Goal: Find specific page/section: Find specific page/section

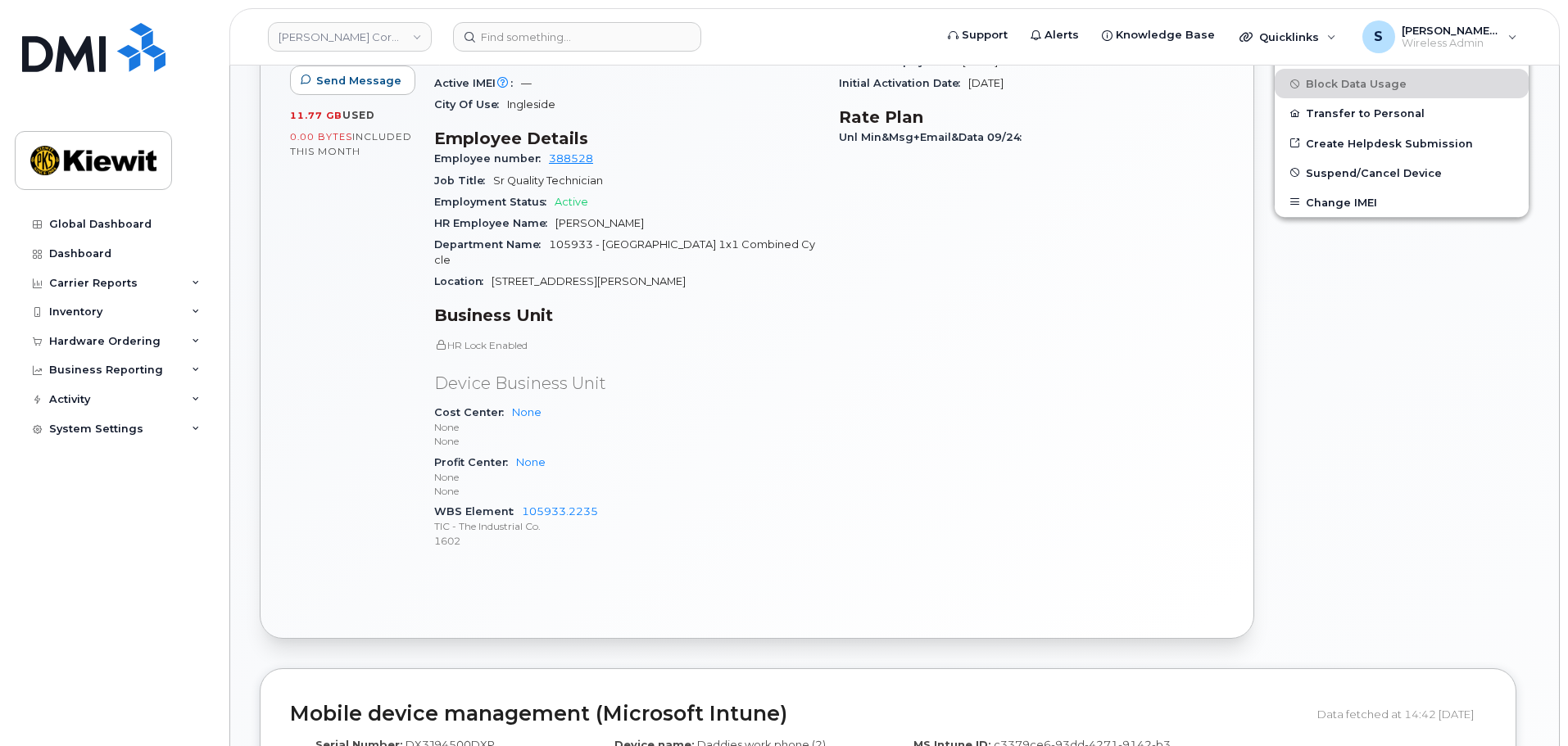
scroll to position [655, 0]
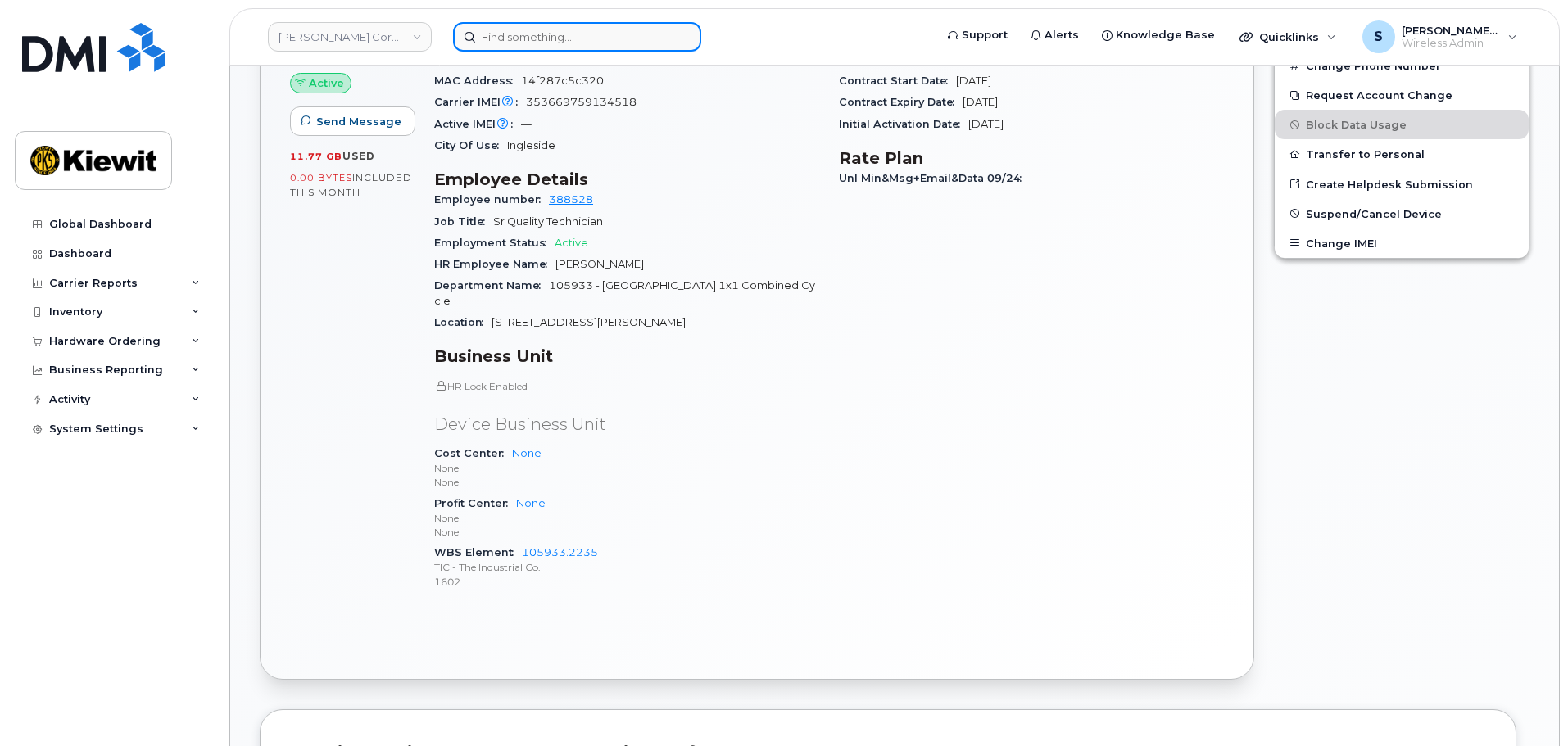
click at [487, 32] on input at bounding box center [577, 37] width 248 height 29
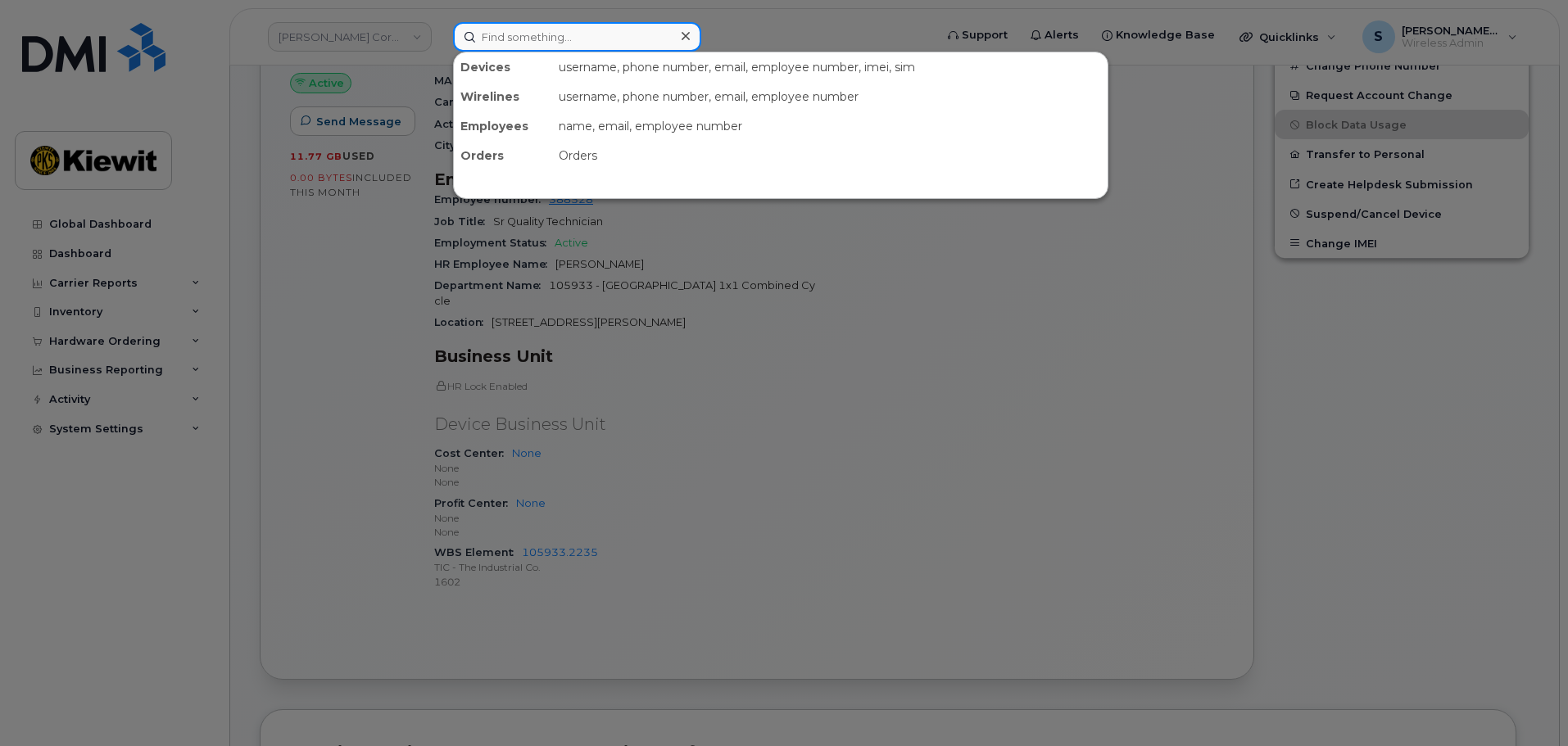
paste input "349010"
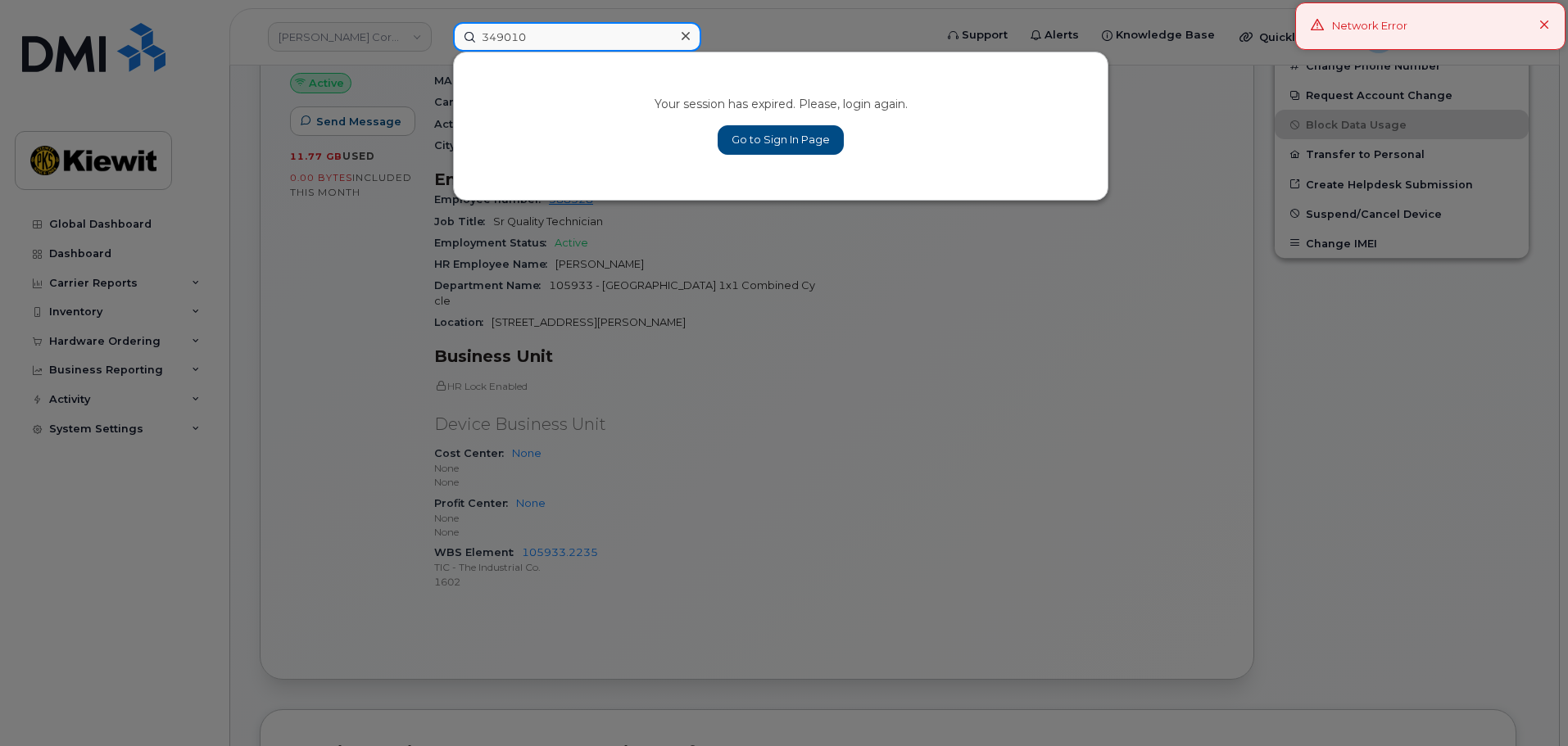
type input "349010"
click at [818, 136] on link "Go to Sign In Page" at bounding box center [780, 140] width 126 height 29
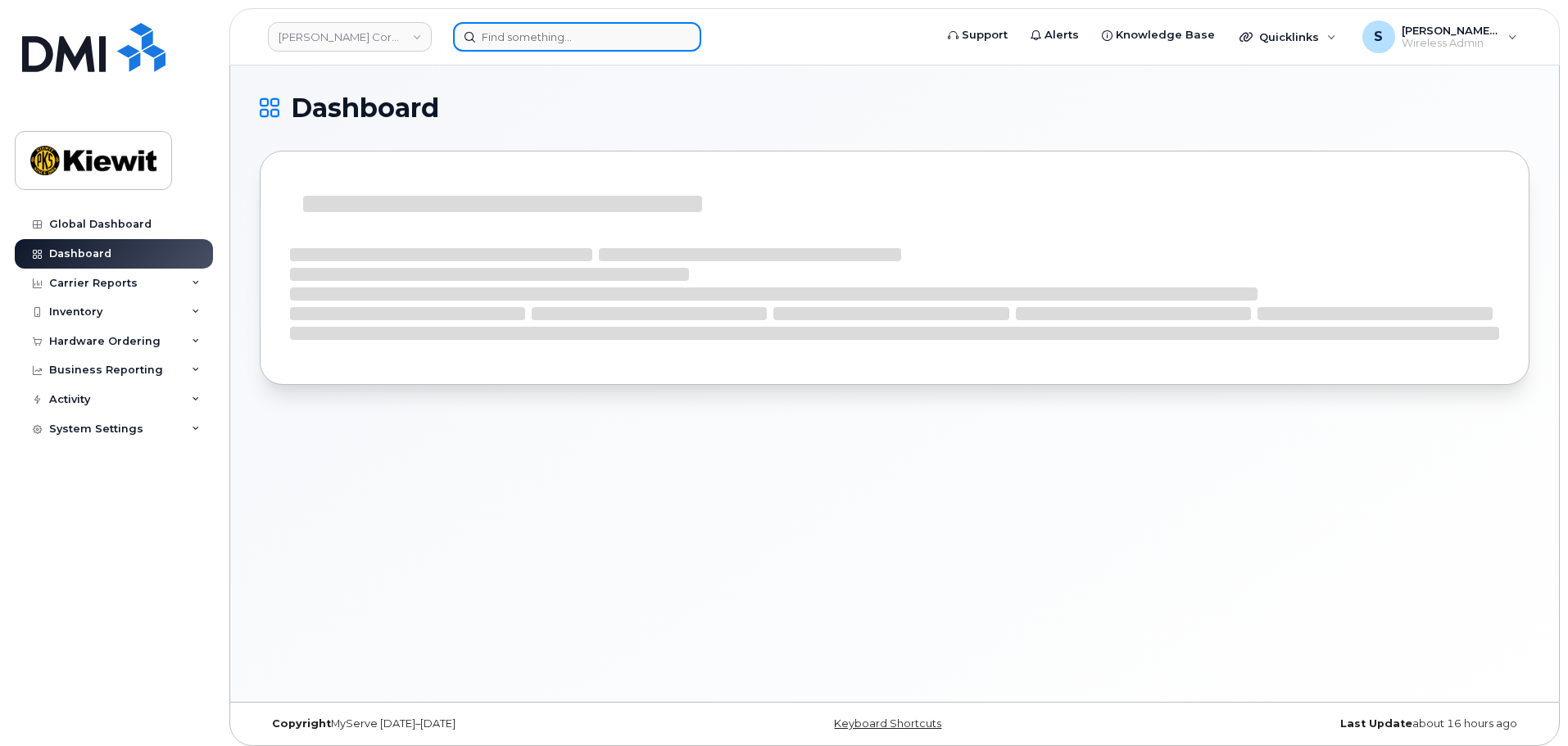
click at [553, 33] on input at bounding box center [577, 37] width 248 height 29
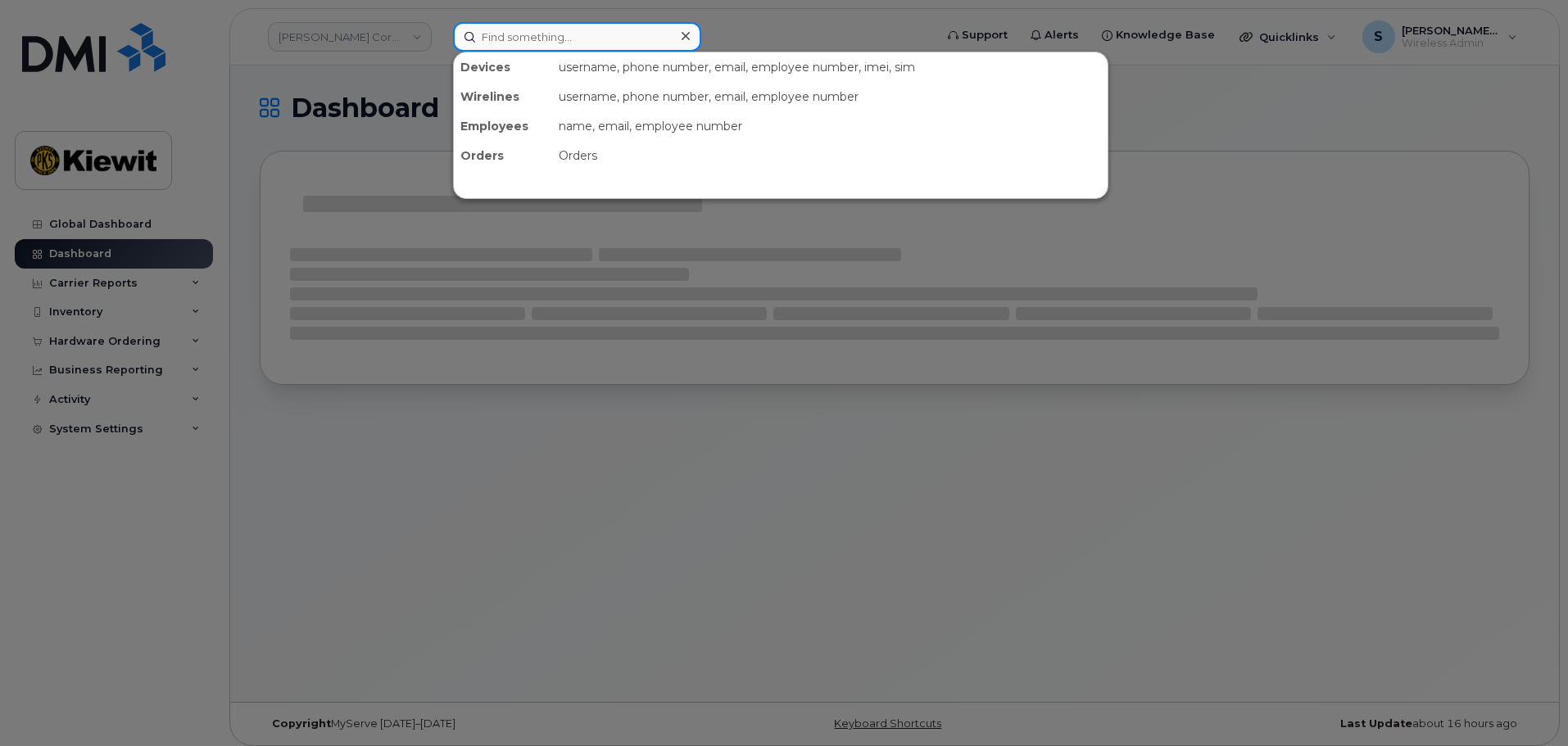
paste input "349010"
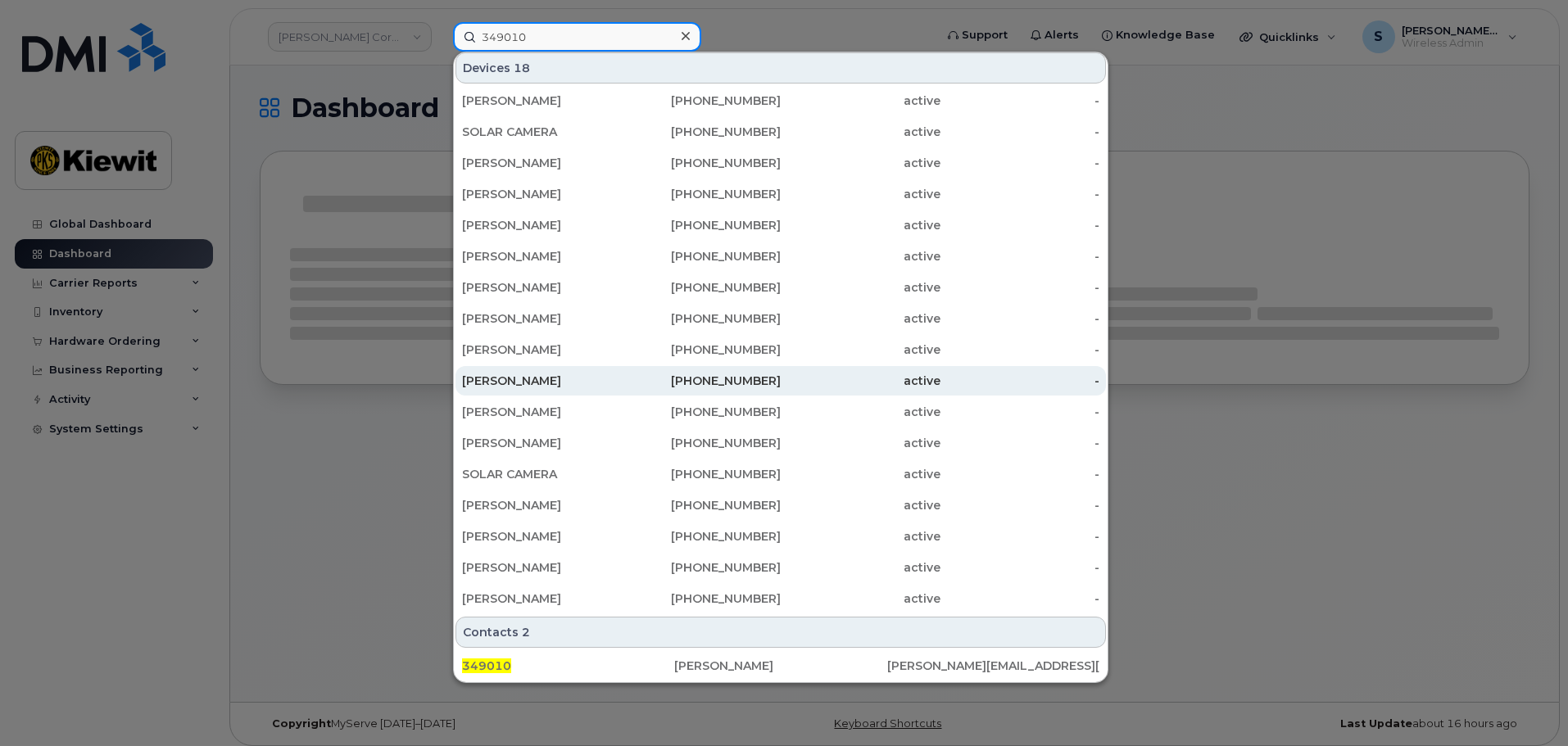
scroll to position [65, 0]
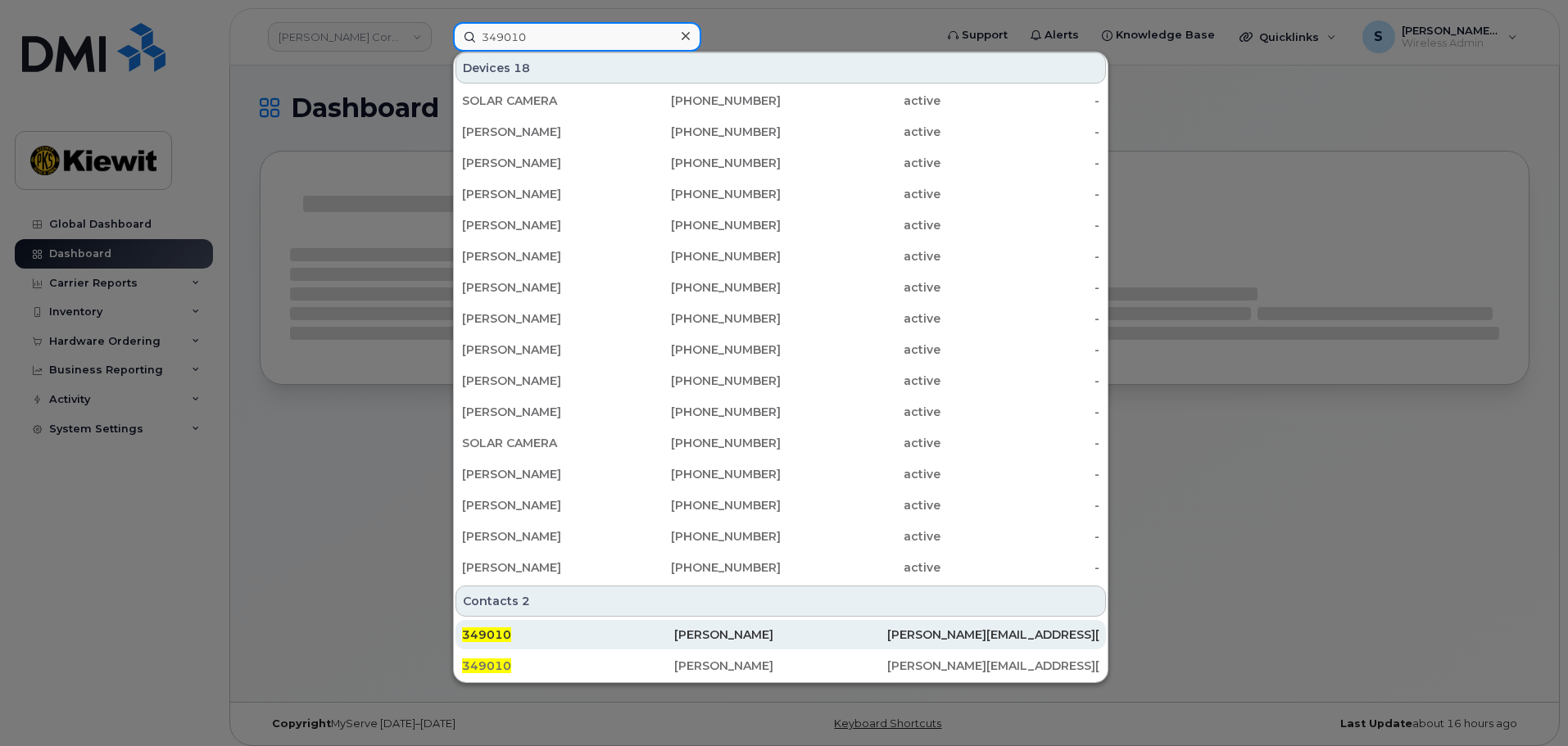
type input "349010"
click at [654, 636] on div "349010" at bounding box center [568, 635] width 212 height 17
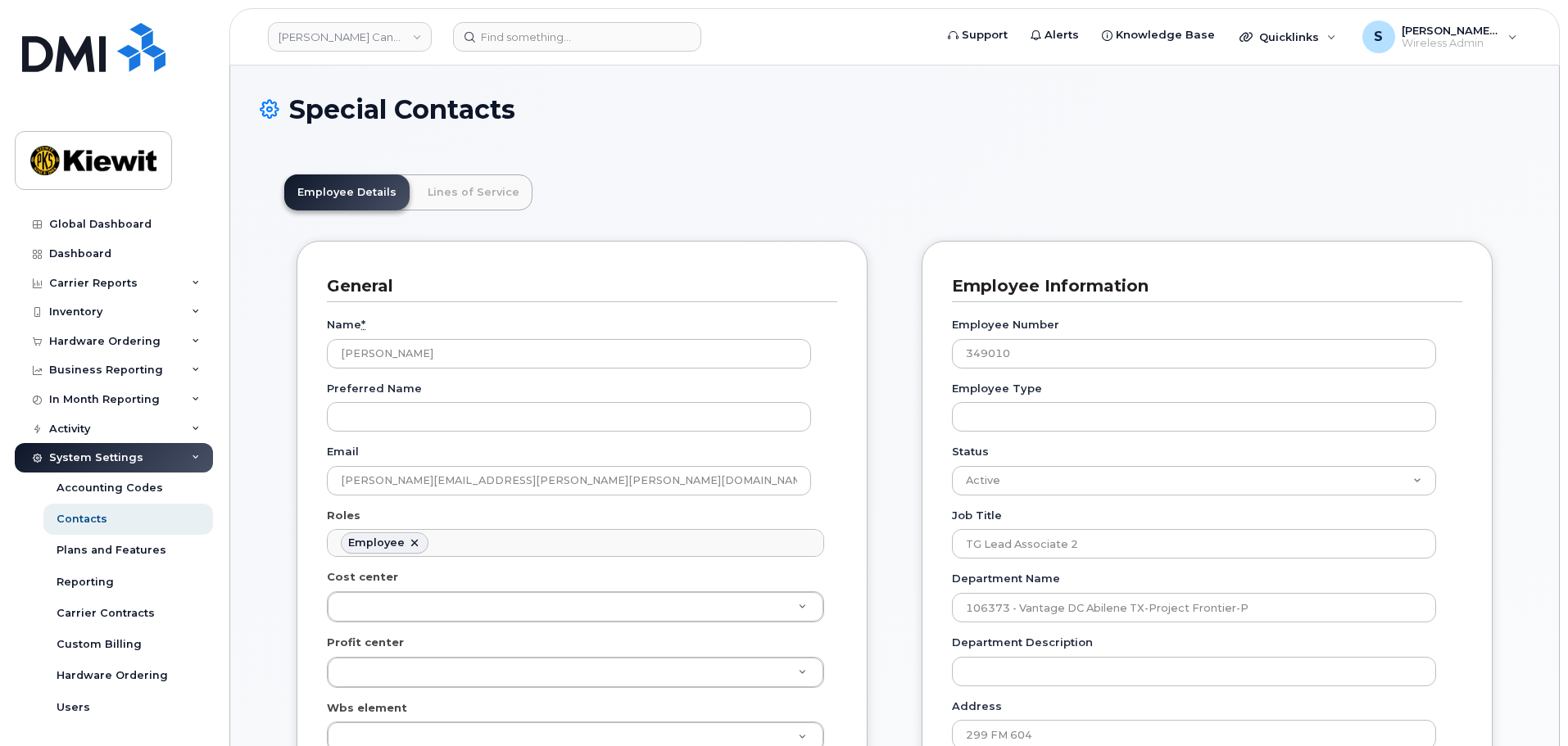
scroll to position [48, 0]
click at [467, 203] on link "Lines of Service" at bounding box center [473, 192] width 118 height 36
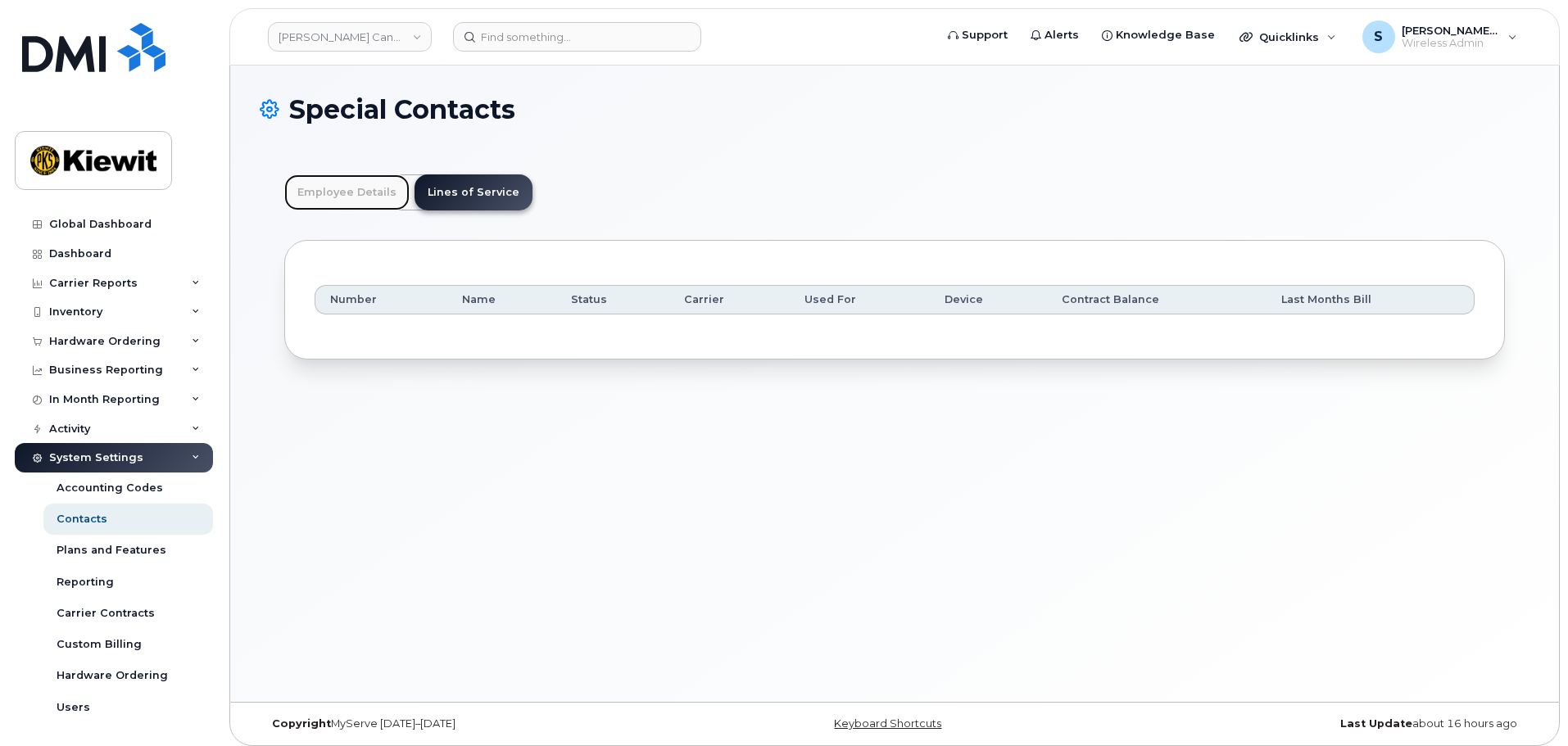
click at [329, 185] on link "Employee Details" at bounding box center [347, 192] width 125 height 36
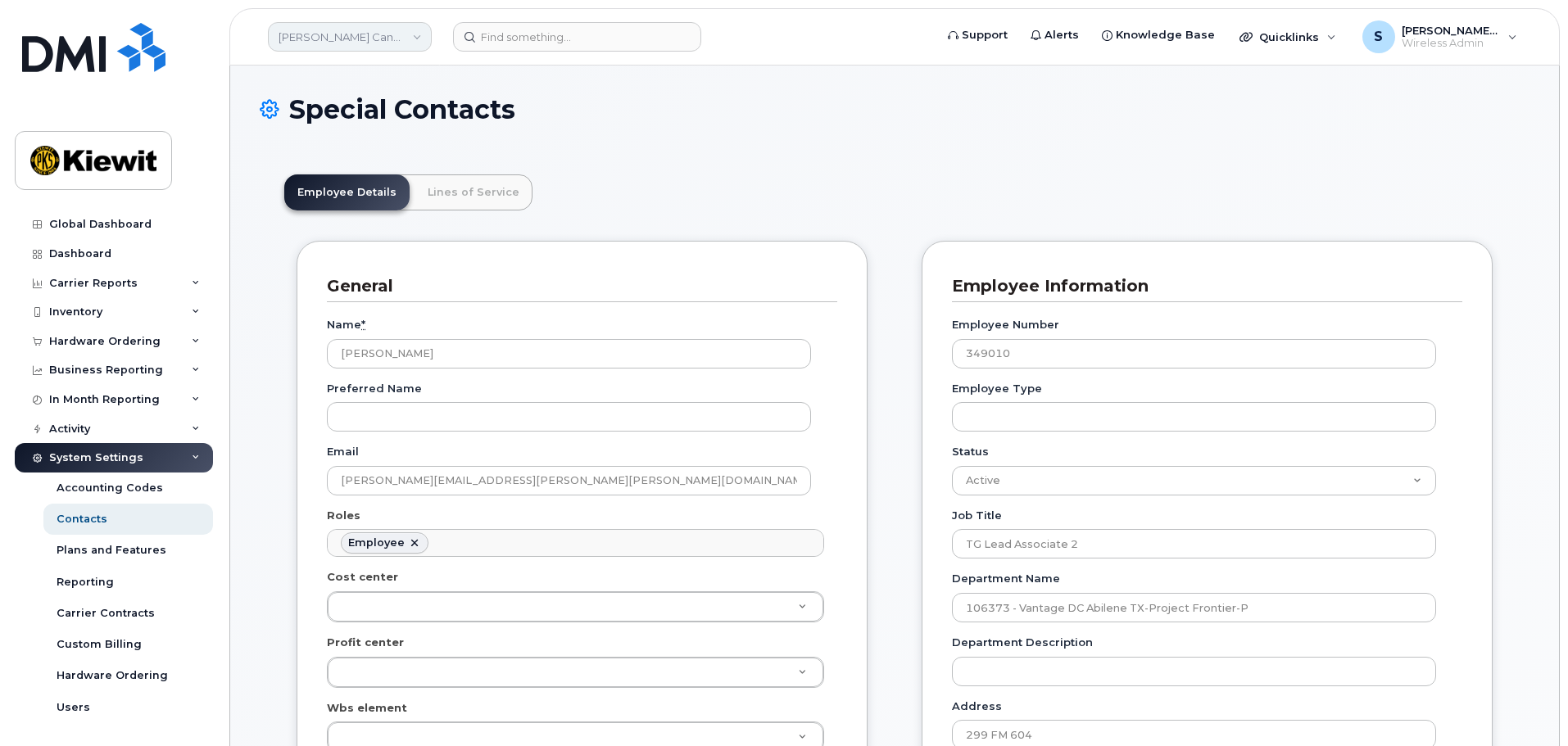
click at [402, 30] on link "Kiewit Canada Inc" at bounding box center [350, 37] width 164 height 29
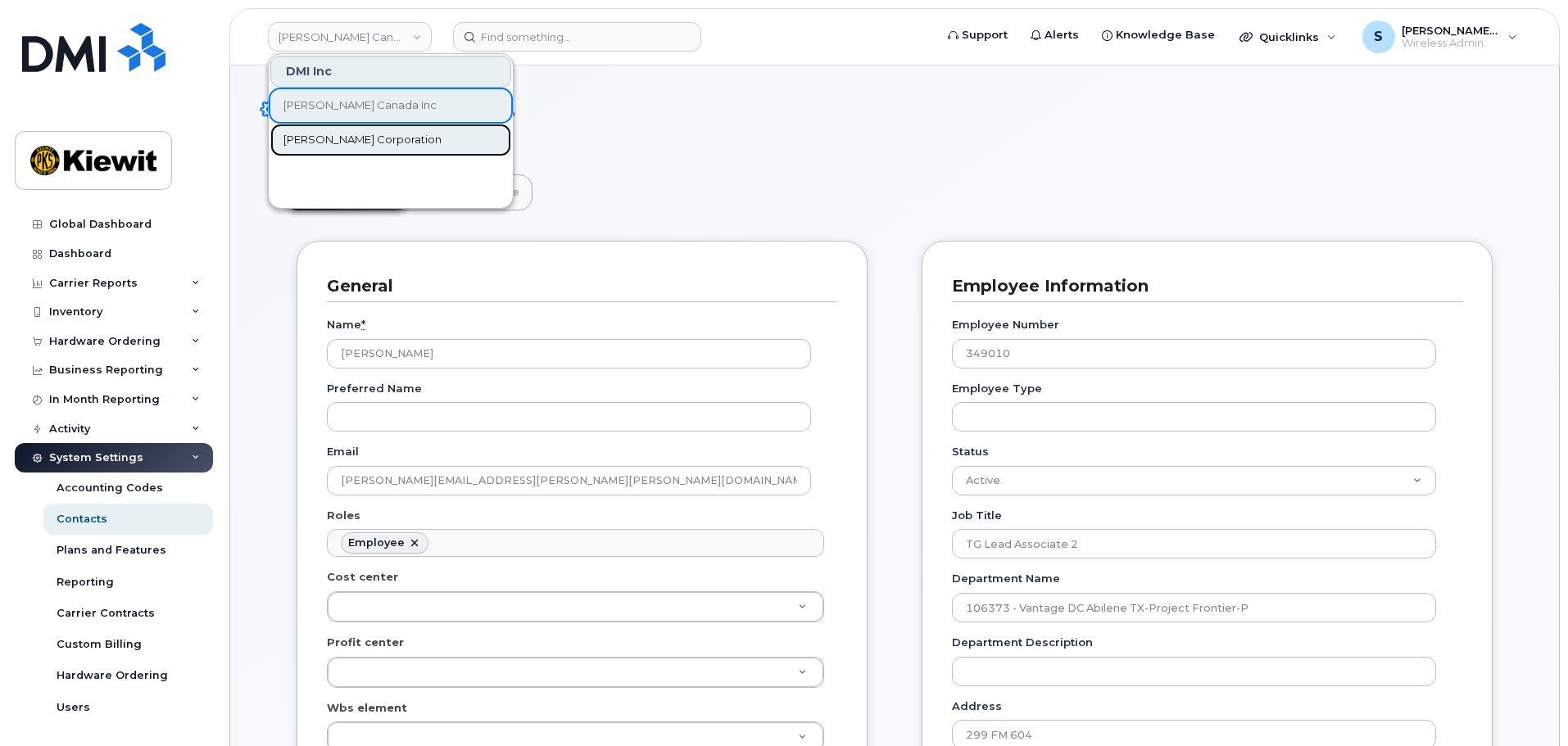
click at [422, 138] on link "[PERSON_NAME] Corporation" at bounding box center [391, 141] width 240 height 33
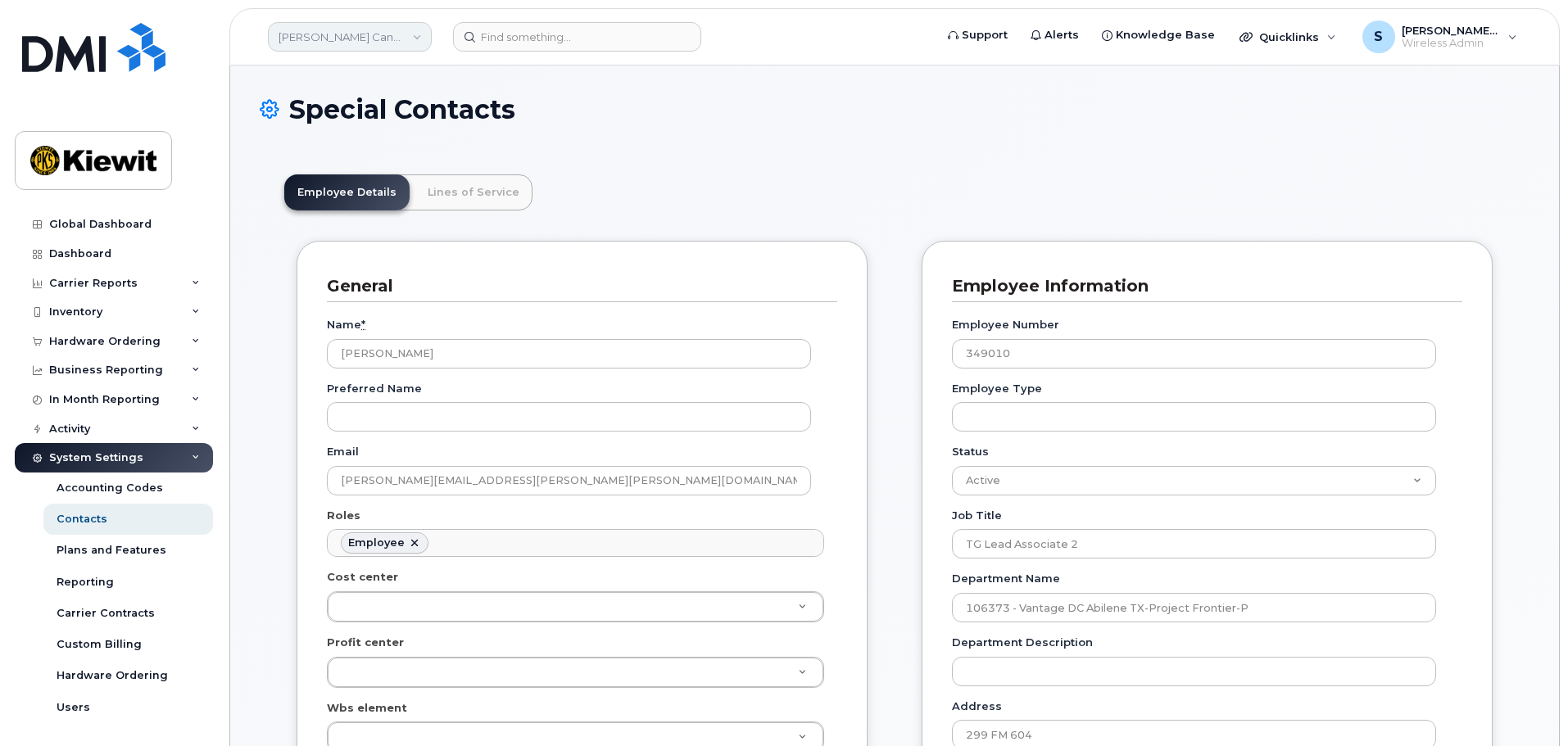
click at [405, 47] on link "Kiewit Canada Inc" at bounding box center [350, 37] width 164 height 29
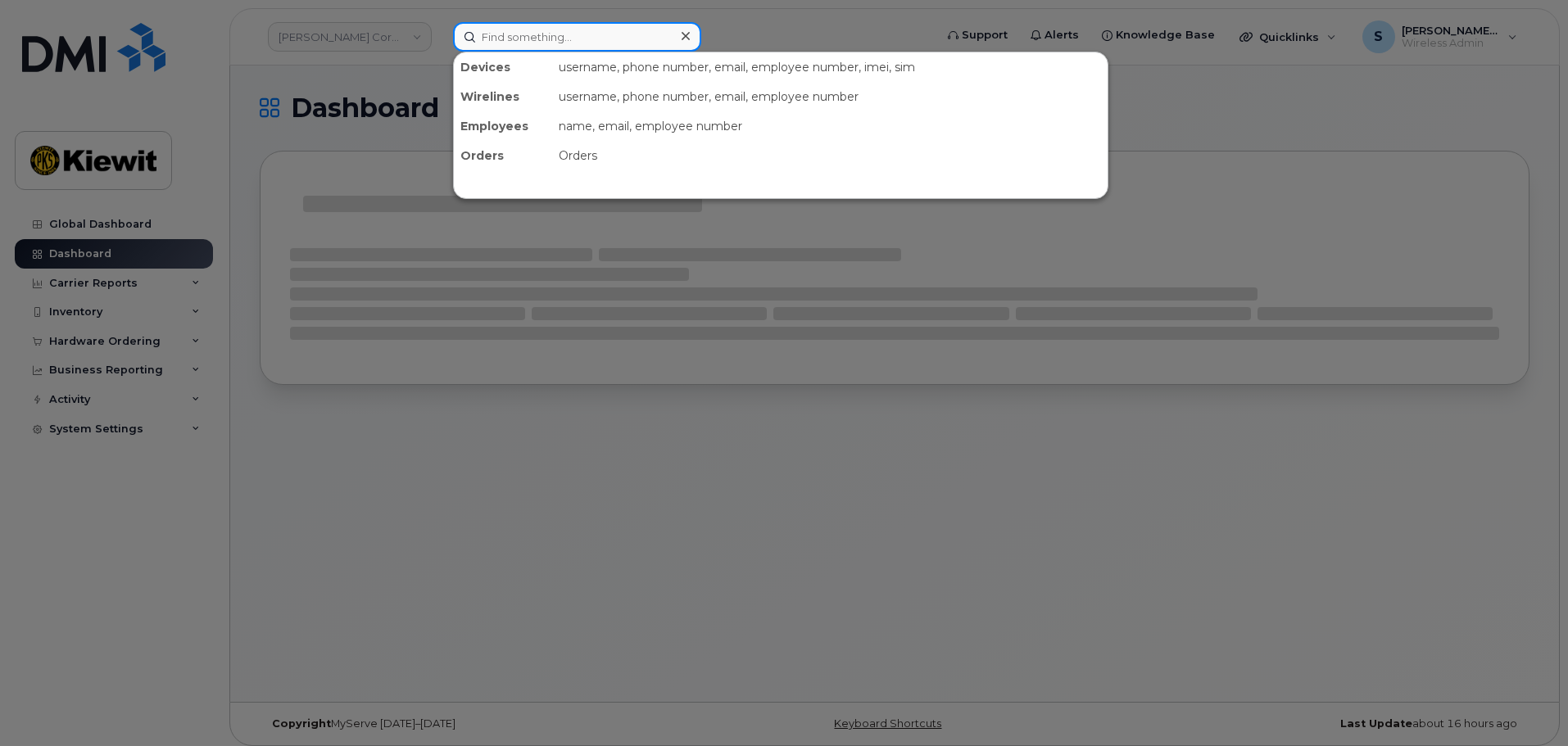
click at [570, 34] on input at bounding box center [577, 37] width 248 height 29
paste input "349010"
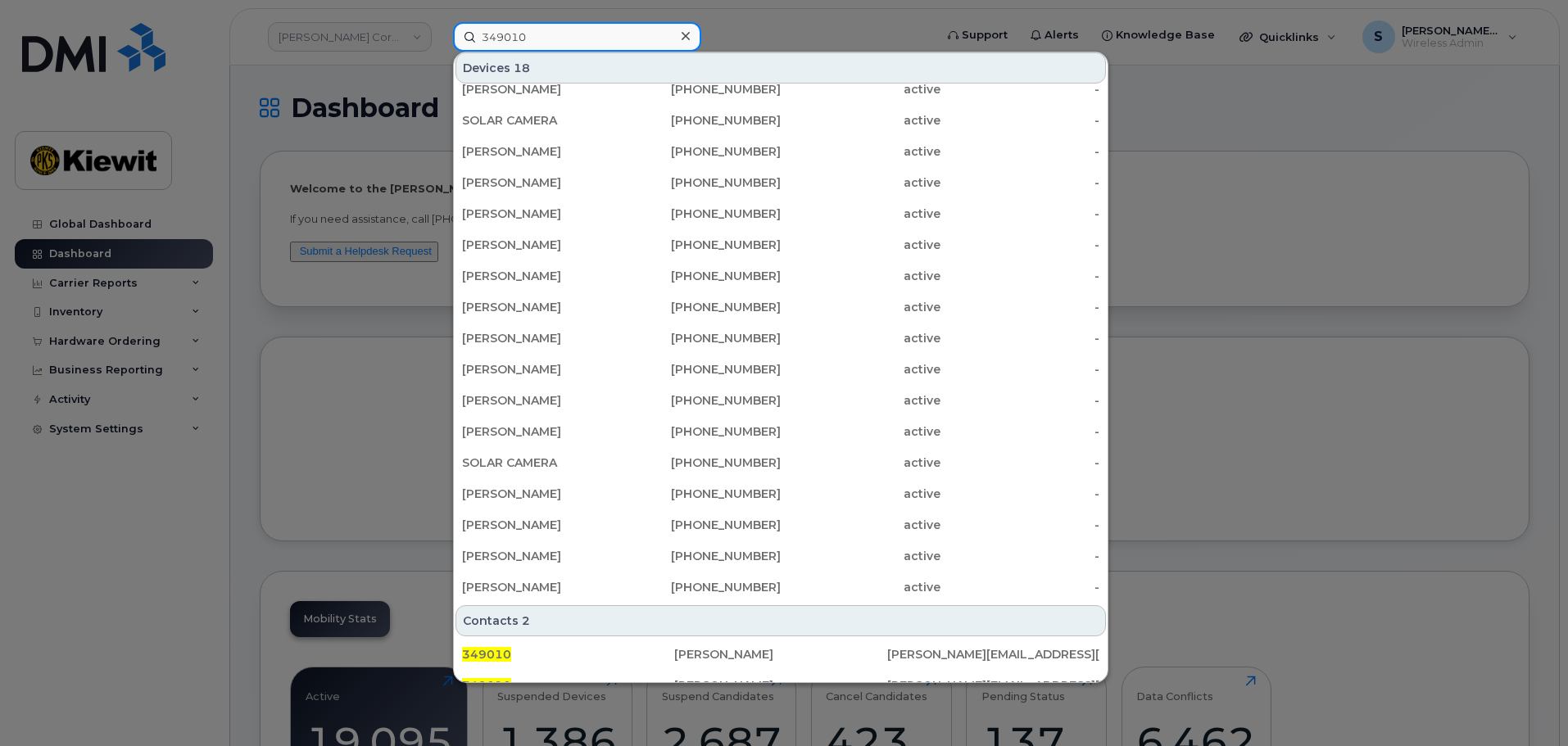
scroll to position [65, 0]
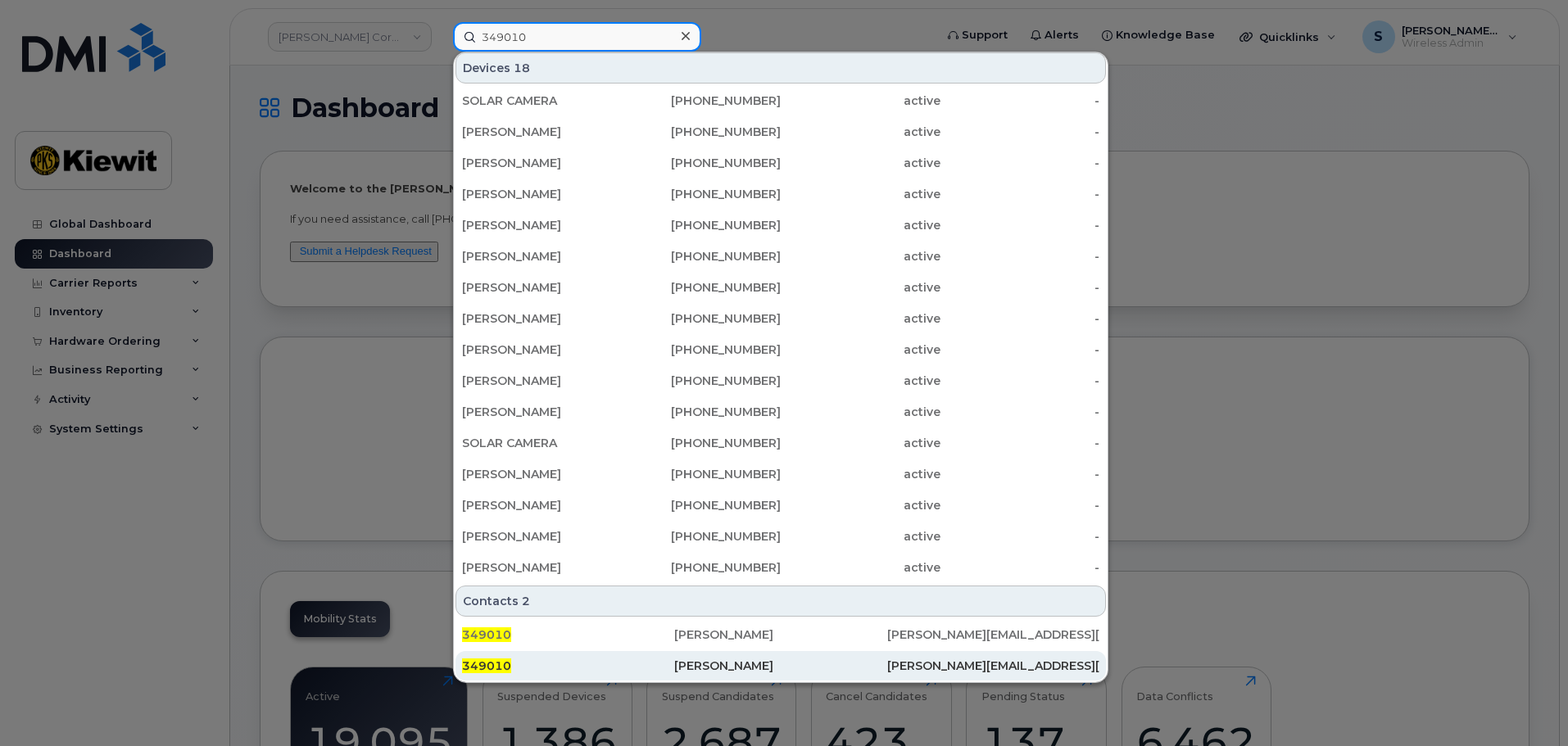
type input "349010"
click at [550, 654] on div "349010" at bounding box center [568, 666] width 212 height 29
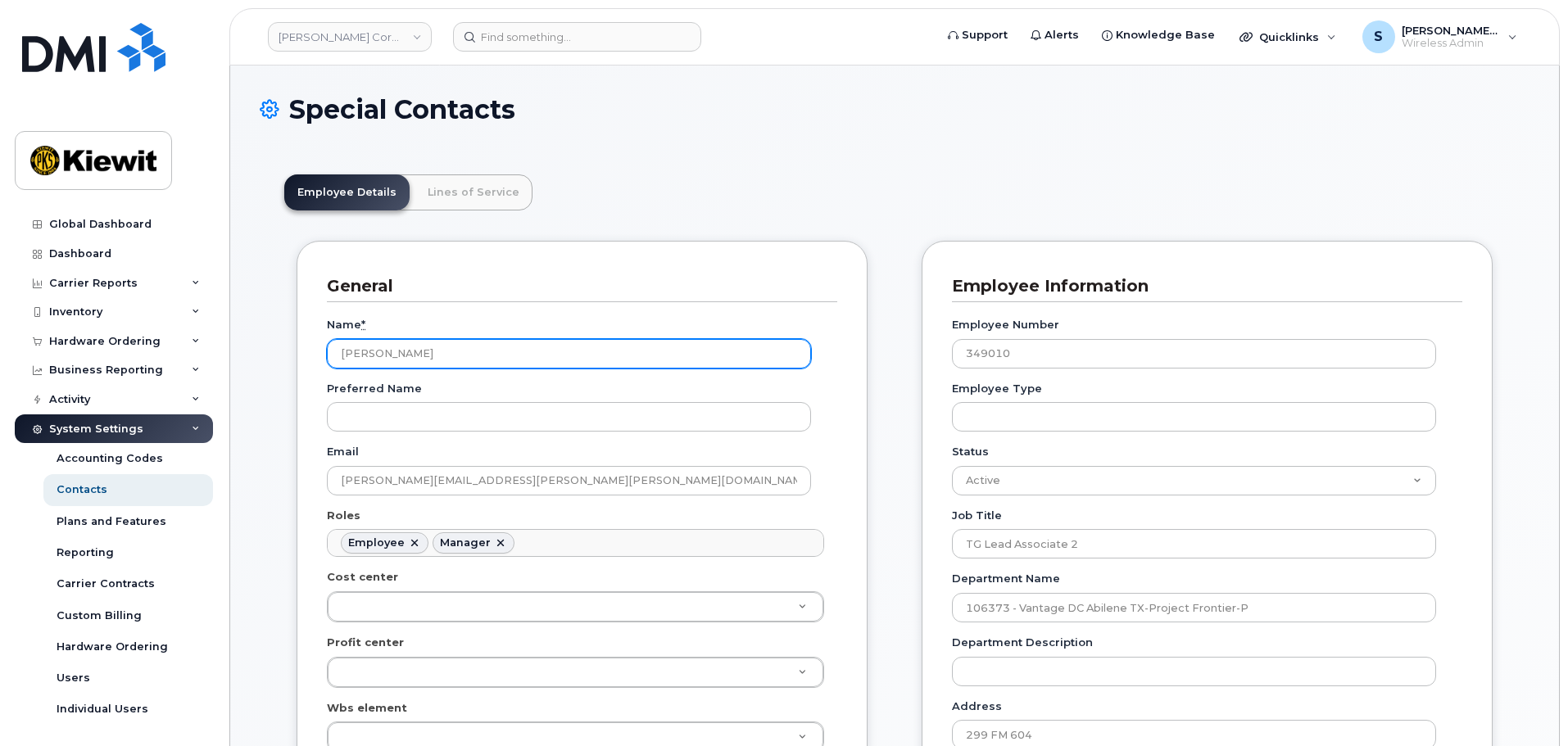
scroll to position [48, 0]
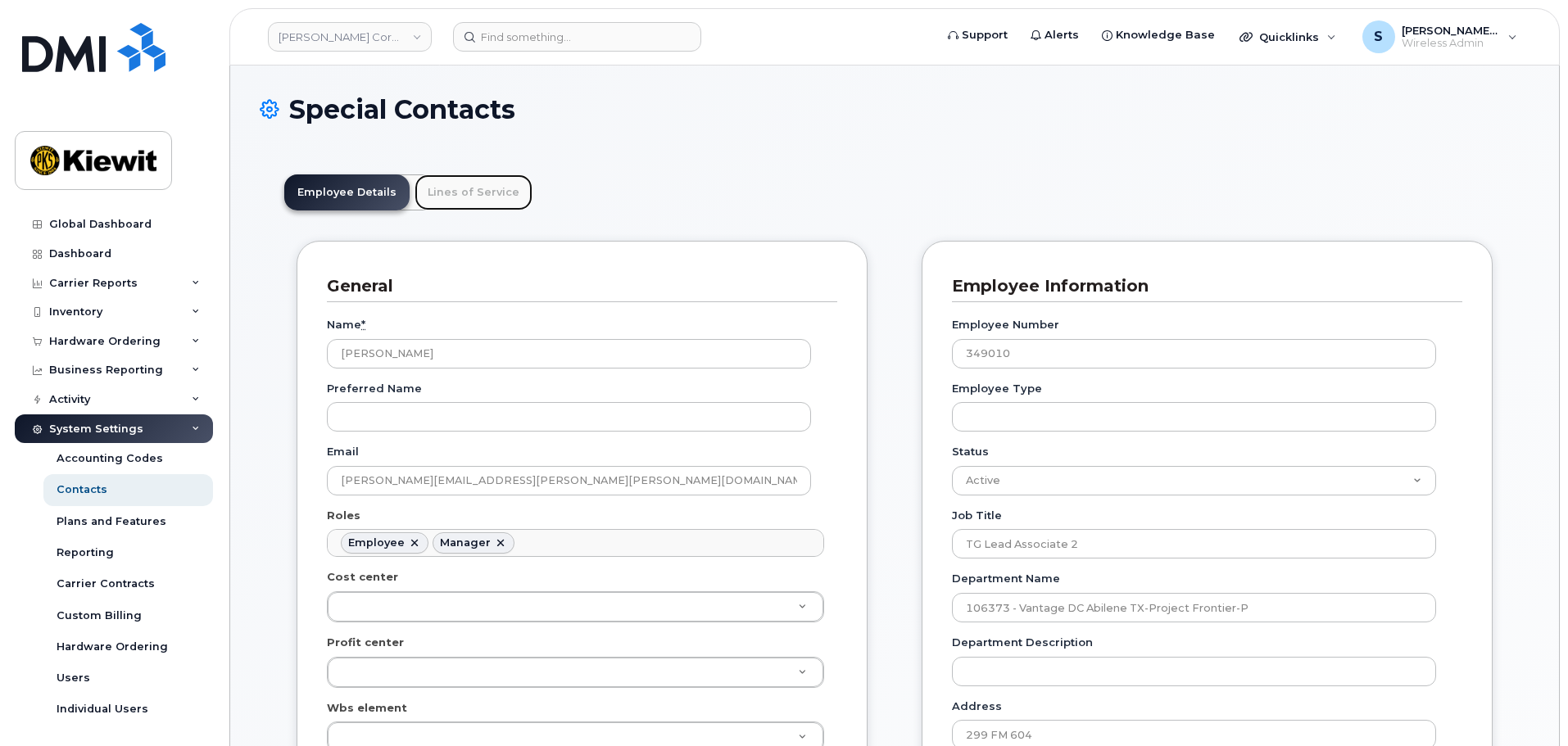
click at [436, 190] on link "Lines of Service" at bounding box center [473, 192] width 118 height 36
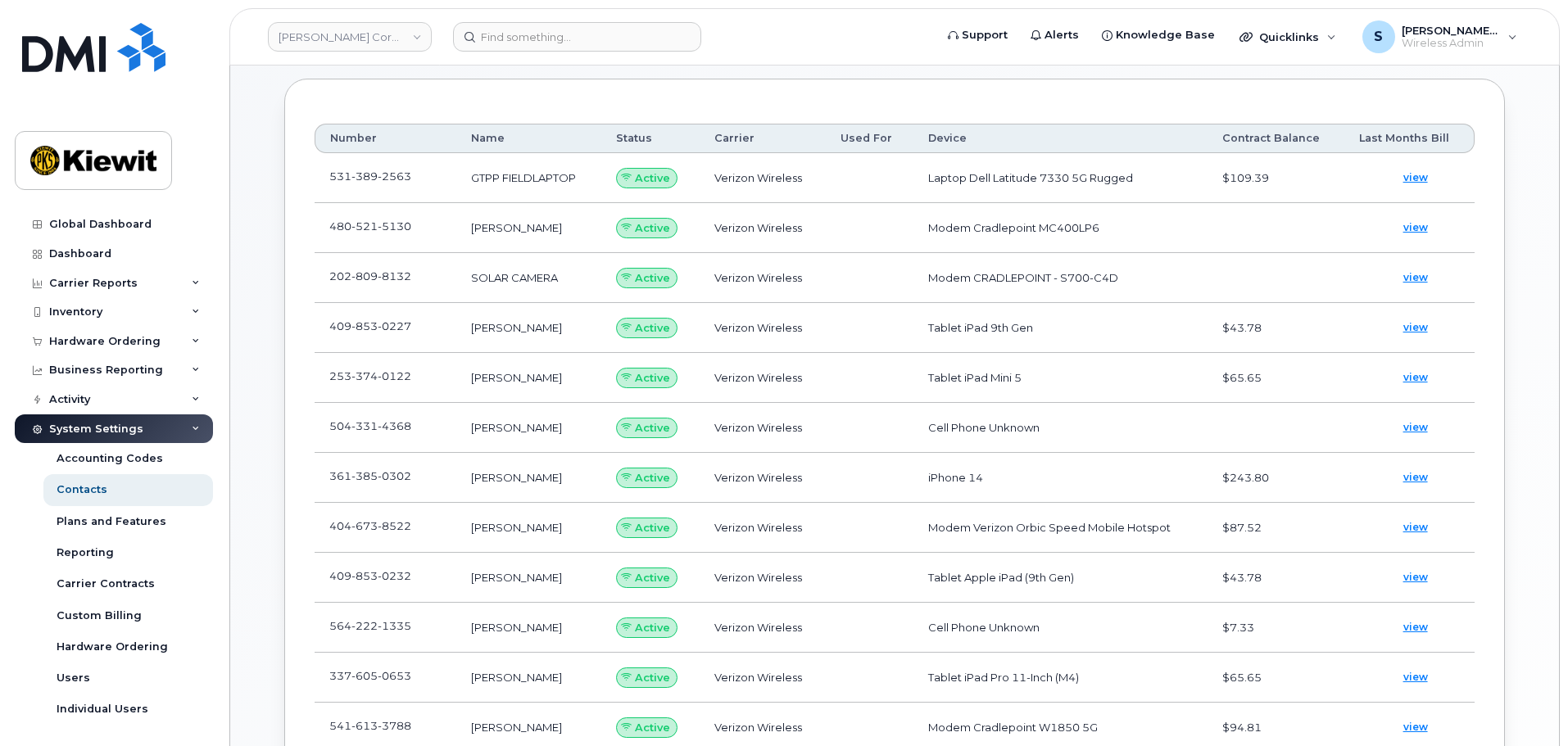
scroll to position [164, 0]
click at [386, 172] on span "2563" at bounding box center [394, 173] width 33 height 13
copy span "531 389 2563"
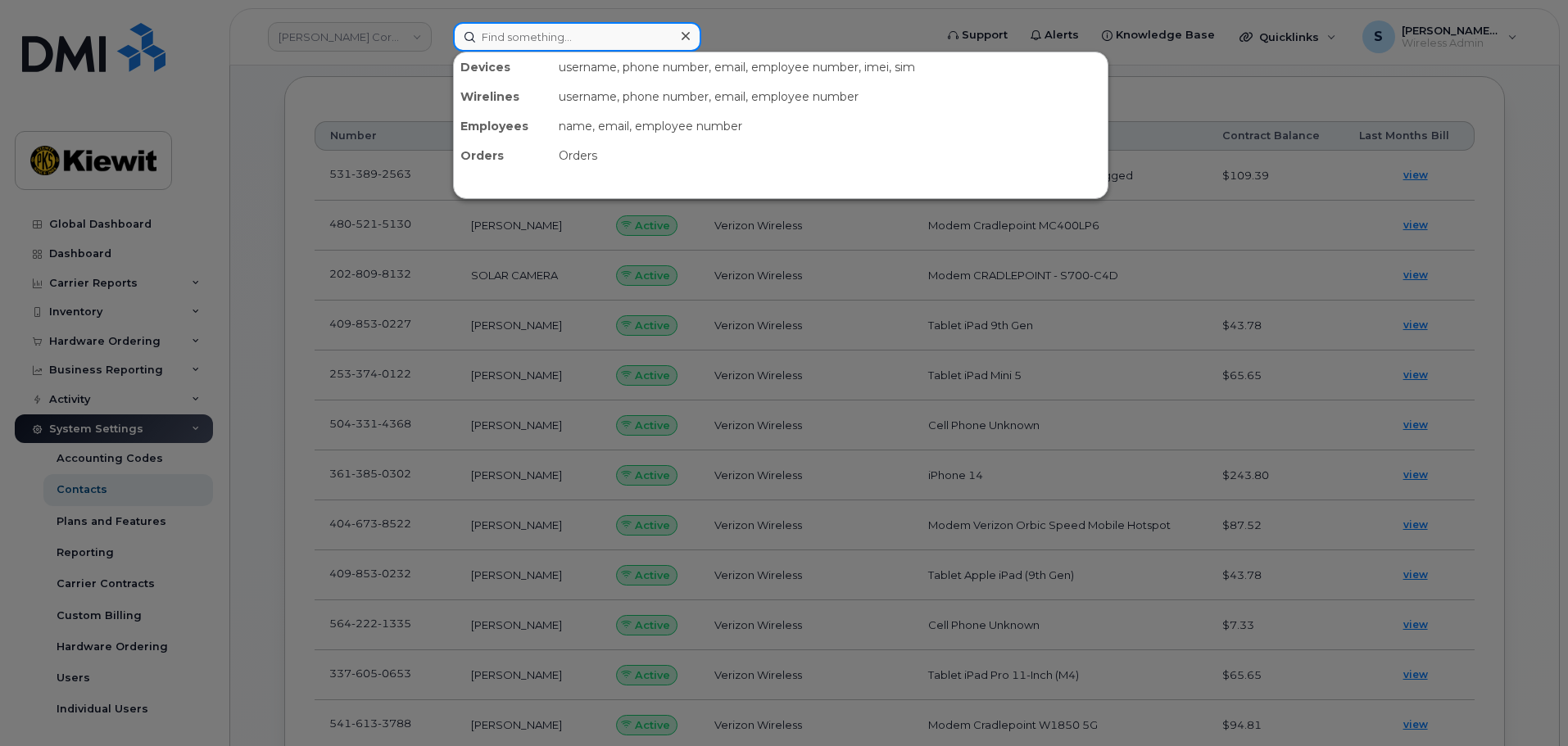
click at [525, 40] on input at bounding box center [577, 37] width 248 height 29
paste input "5313892563"
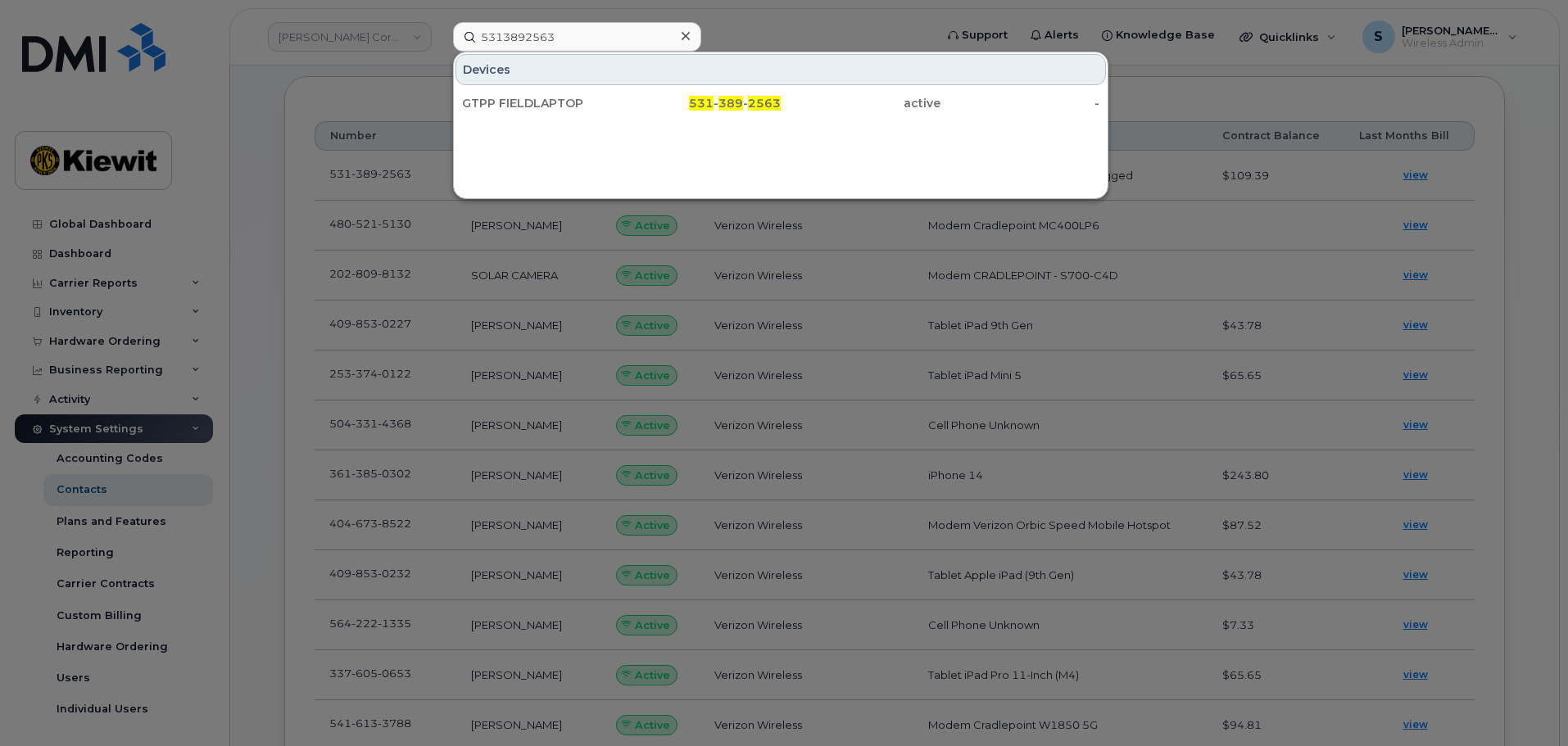
click at [796, 29] on div at bounding box center [784, 373] width 1568 height 746
click at [543, 51] on input "5313892563" at bounding box center [577, 37] width 248 height 29
paste input "45379"
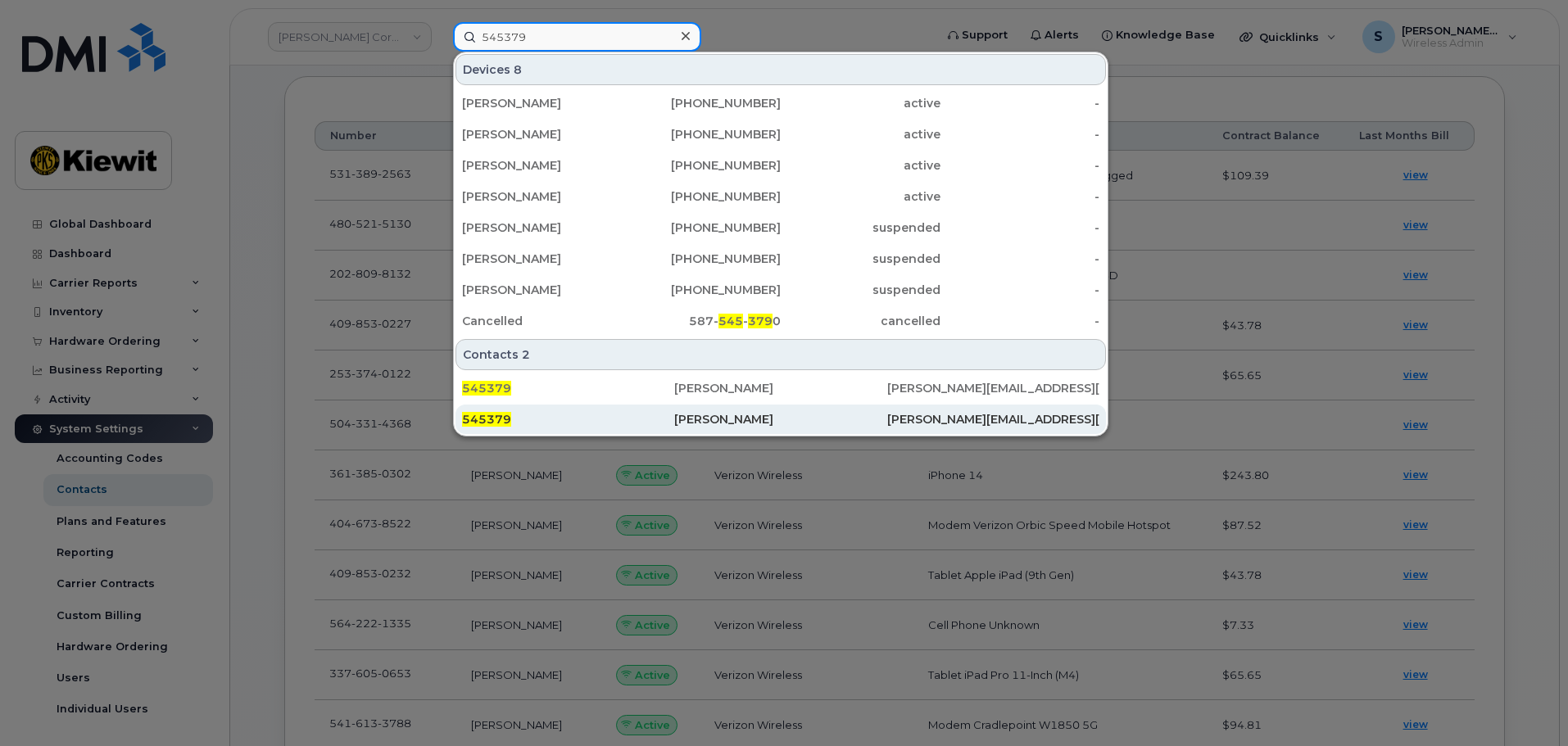
type input "545379"
click at [544, 413] on div "545379" at bounding box center [568, 419] width 212 height 17
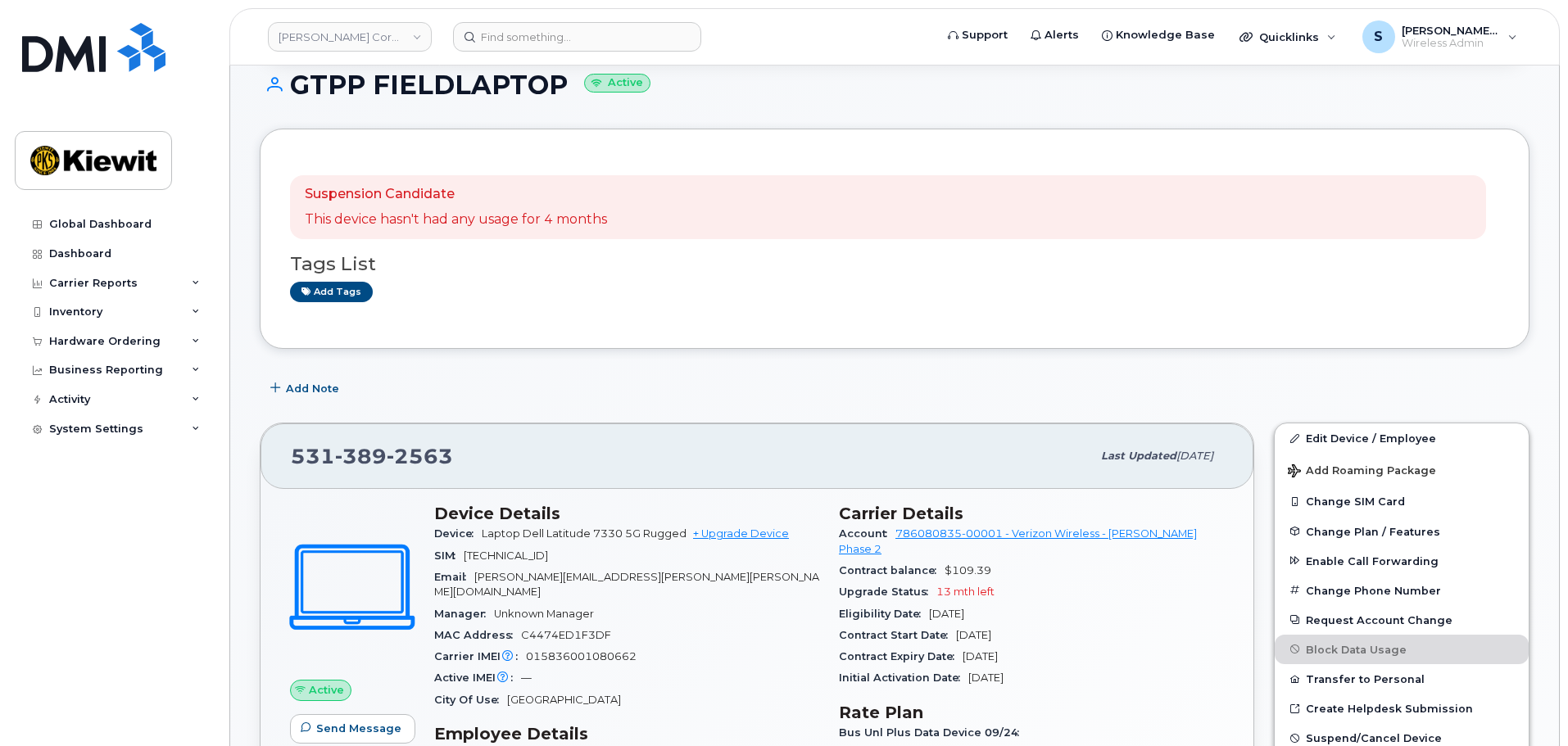
scroll to position [82, 0]
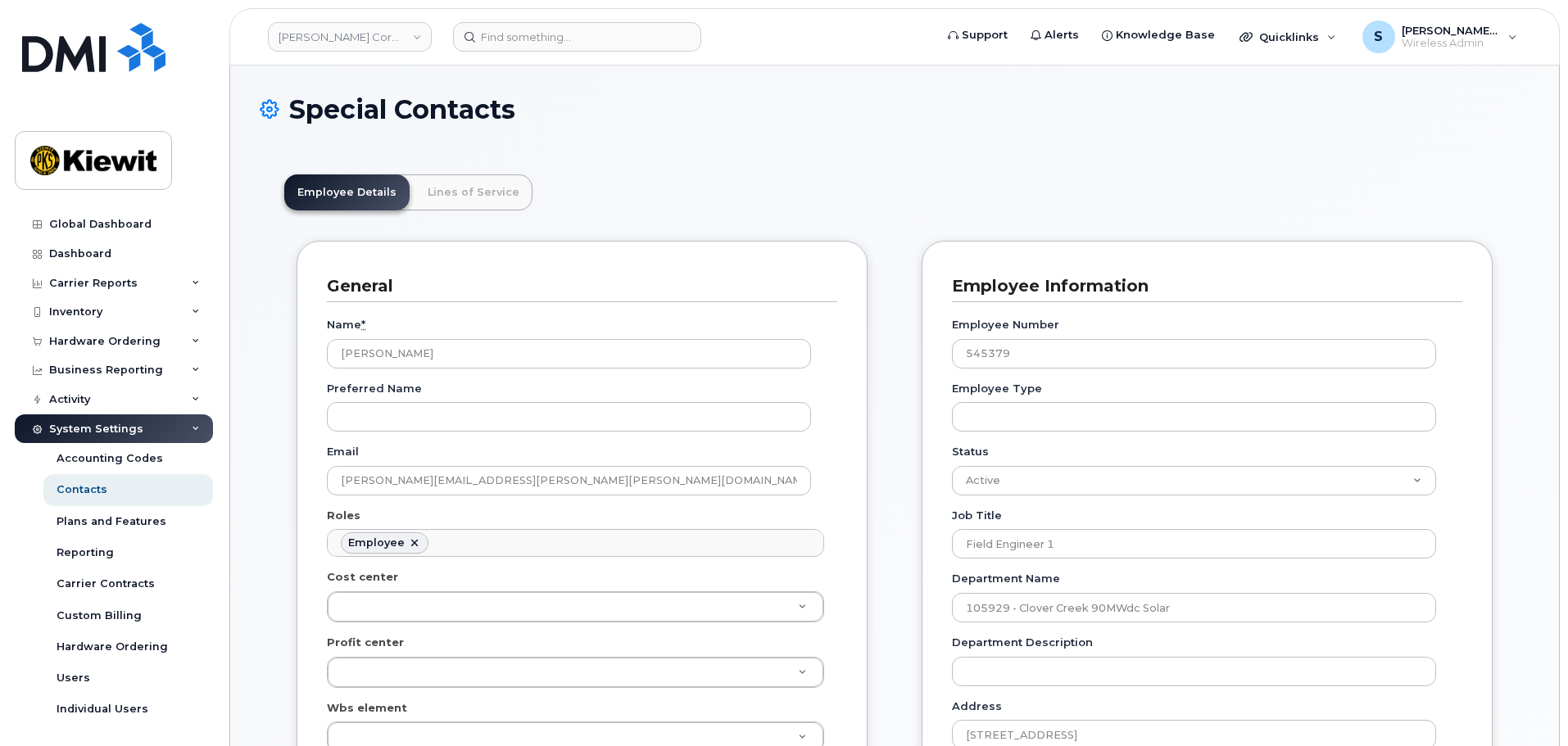
scroll to position [48, 0]
click at [460, 198] on link "Lines of Service" at bounding box center [473, 192] width 118 height 36
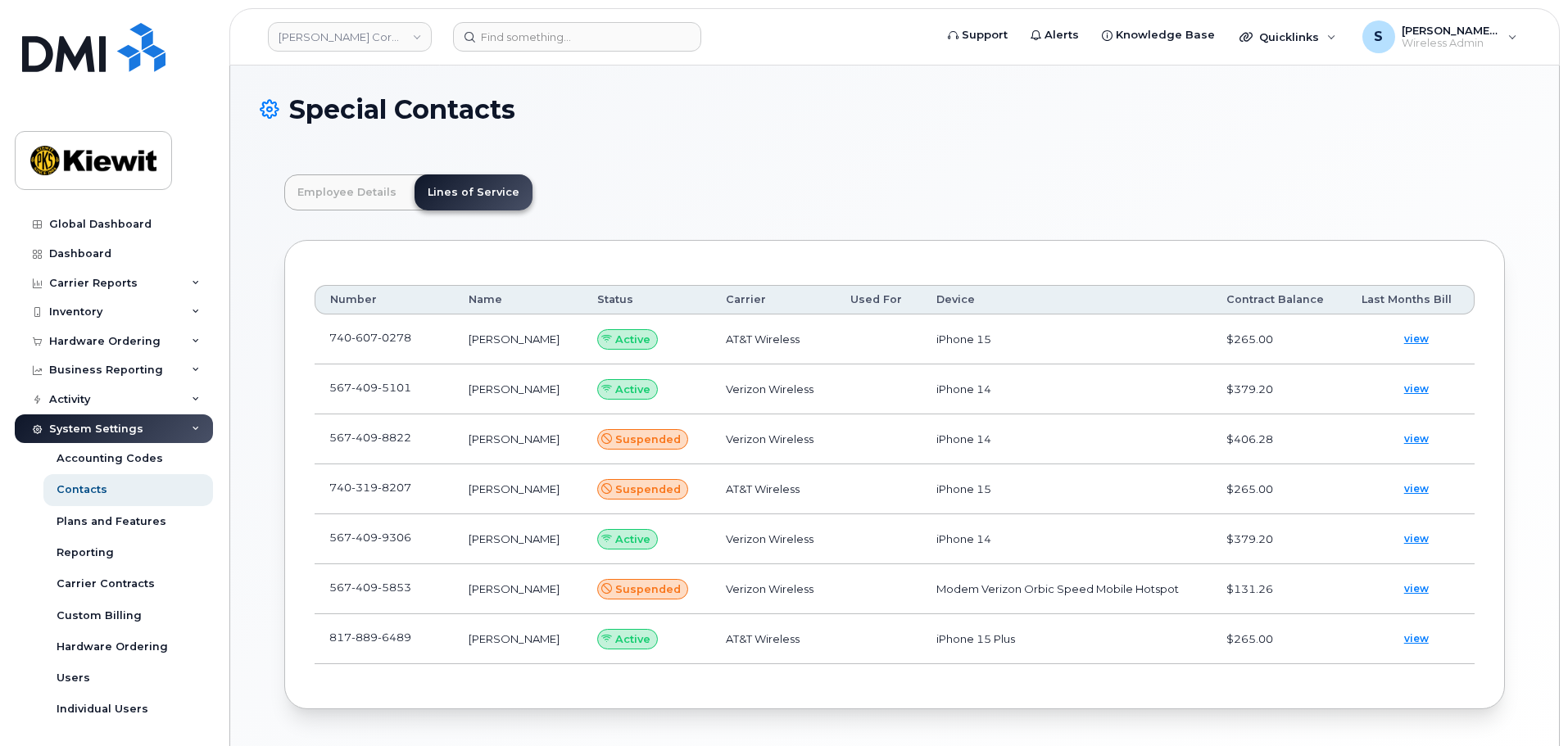
click at [367, 342] on span "607" at bounding box center [364, 337] width 26 height 13
copy span "740 607 0278"
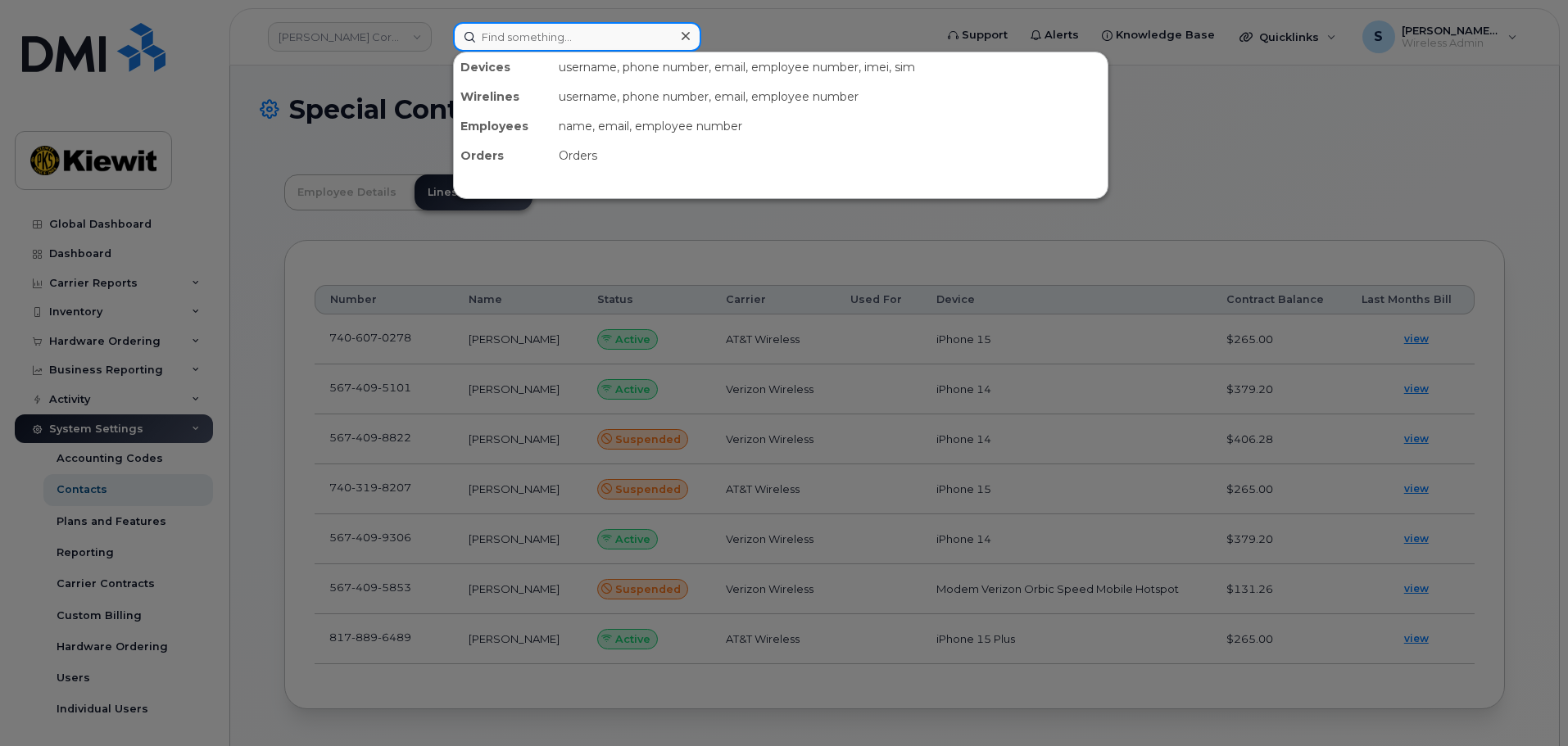
click at [558, 38] on input at bounding box center [577, 37] width 248 height 29
paste input "7406070278"
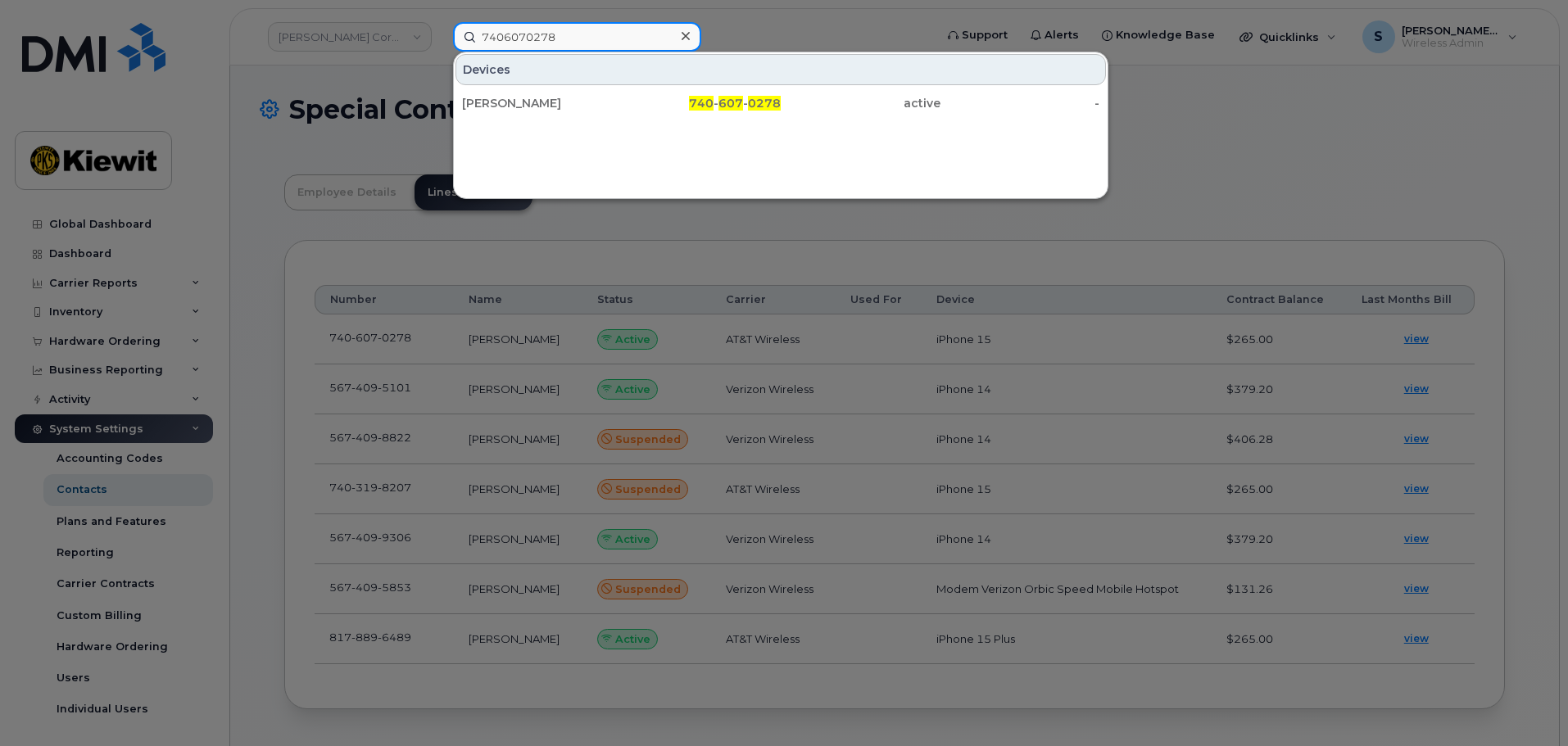
click at [614, 36] on input "7406070278" at bounding box center [577, 37] width 248 height 29
paste input "529351"
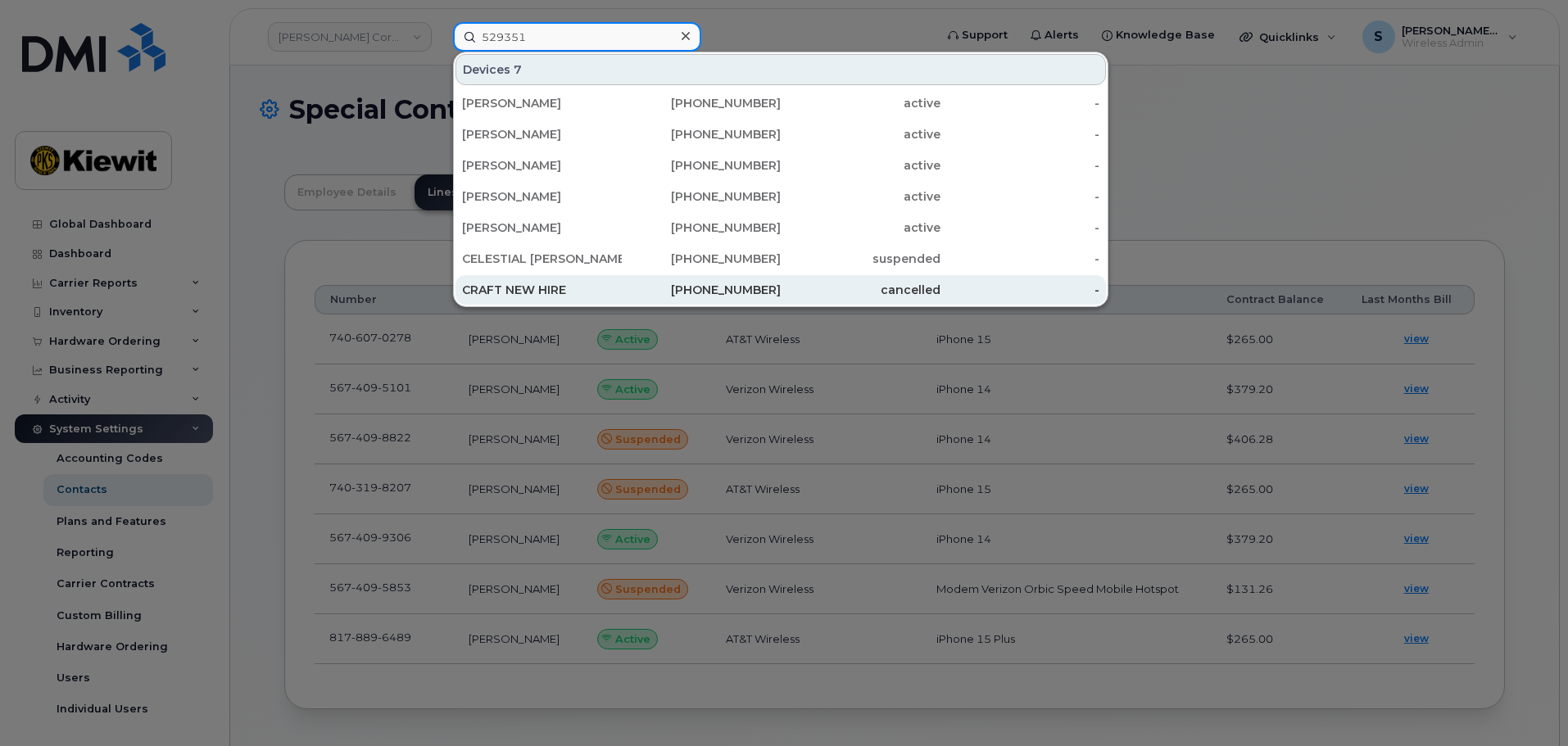
type input "529351"
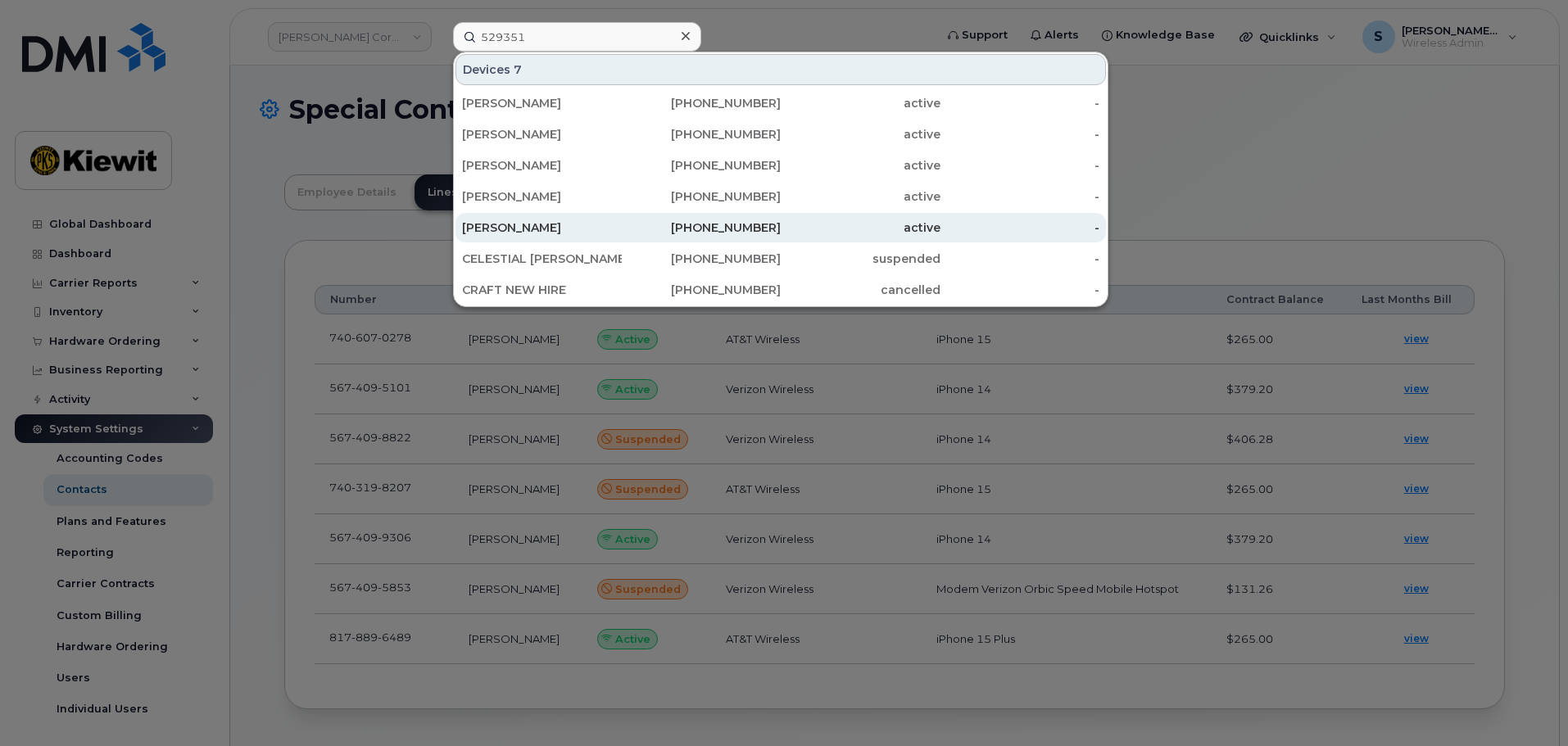
click at [569, 222] on div "[PERSON_NAME]" at bounding box center [542, 228] width 159 height 17
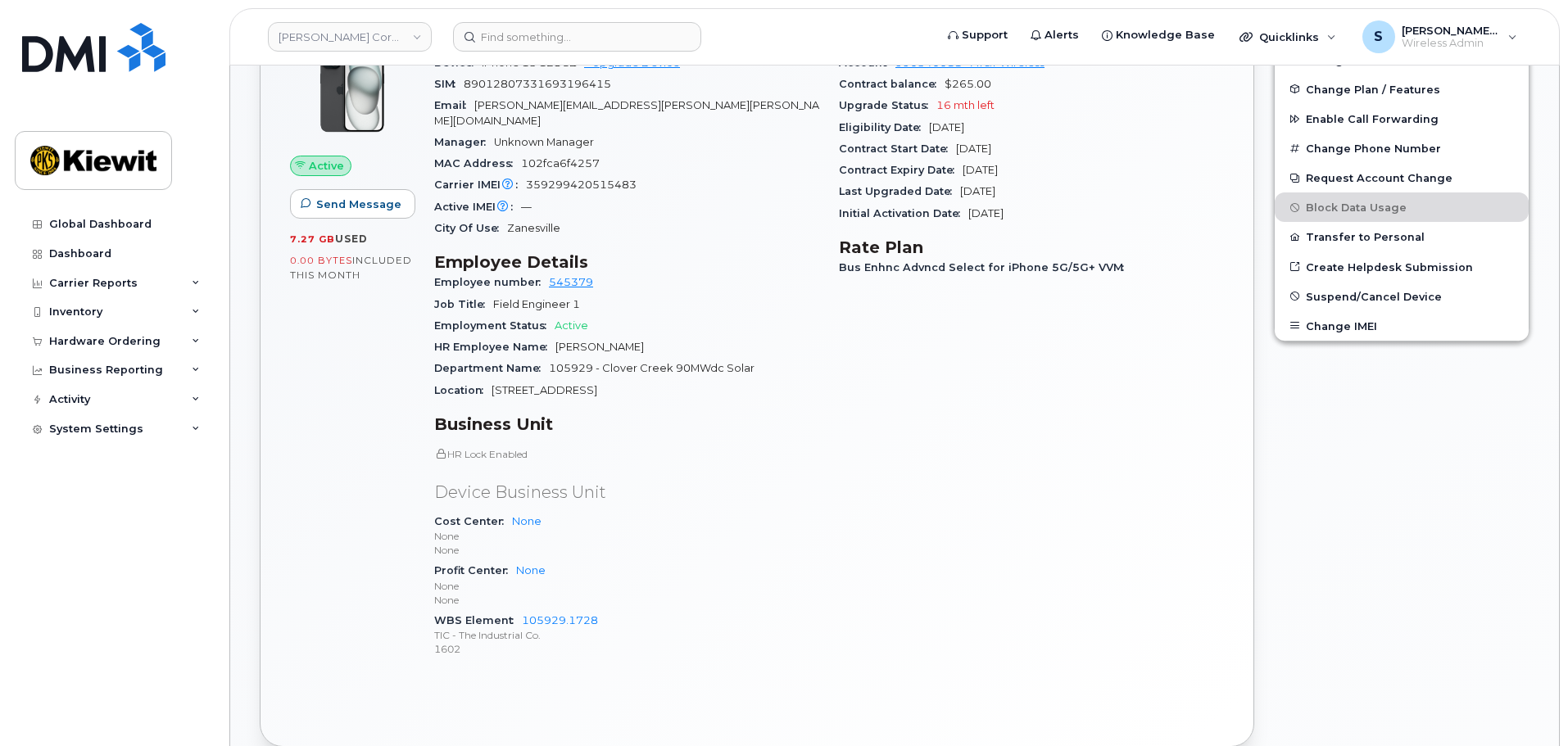
scroll to position [574, 0]
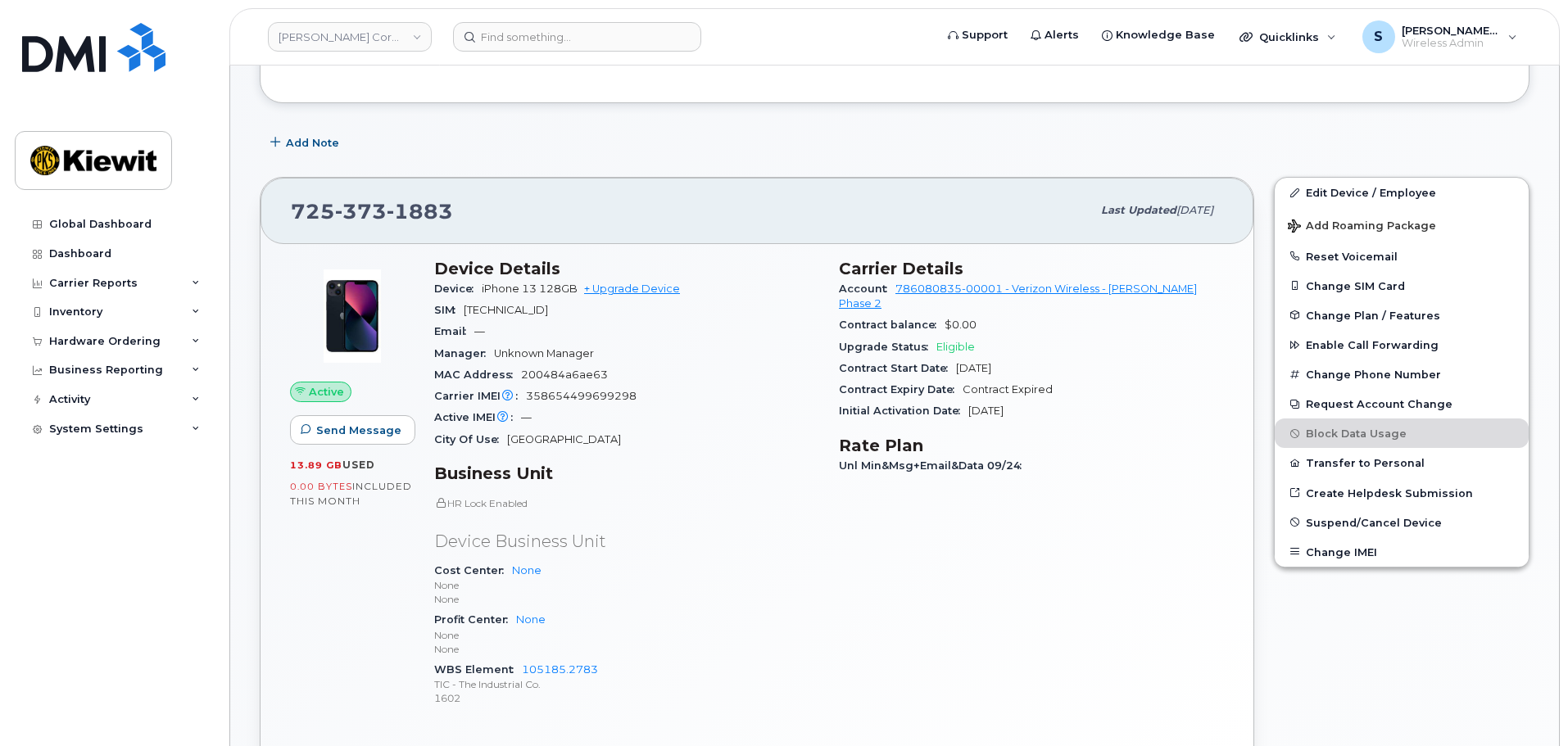
scroll to position [245, 0]
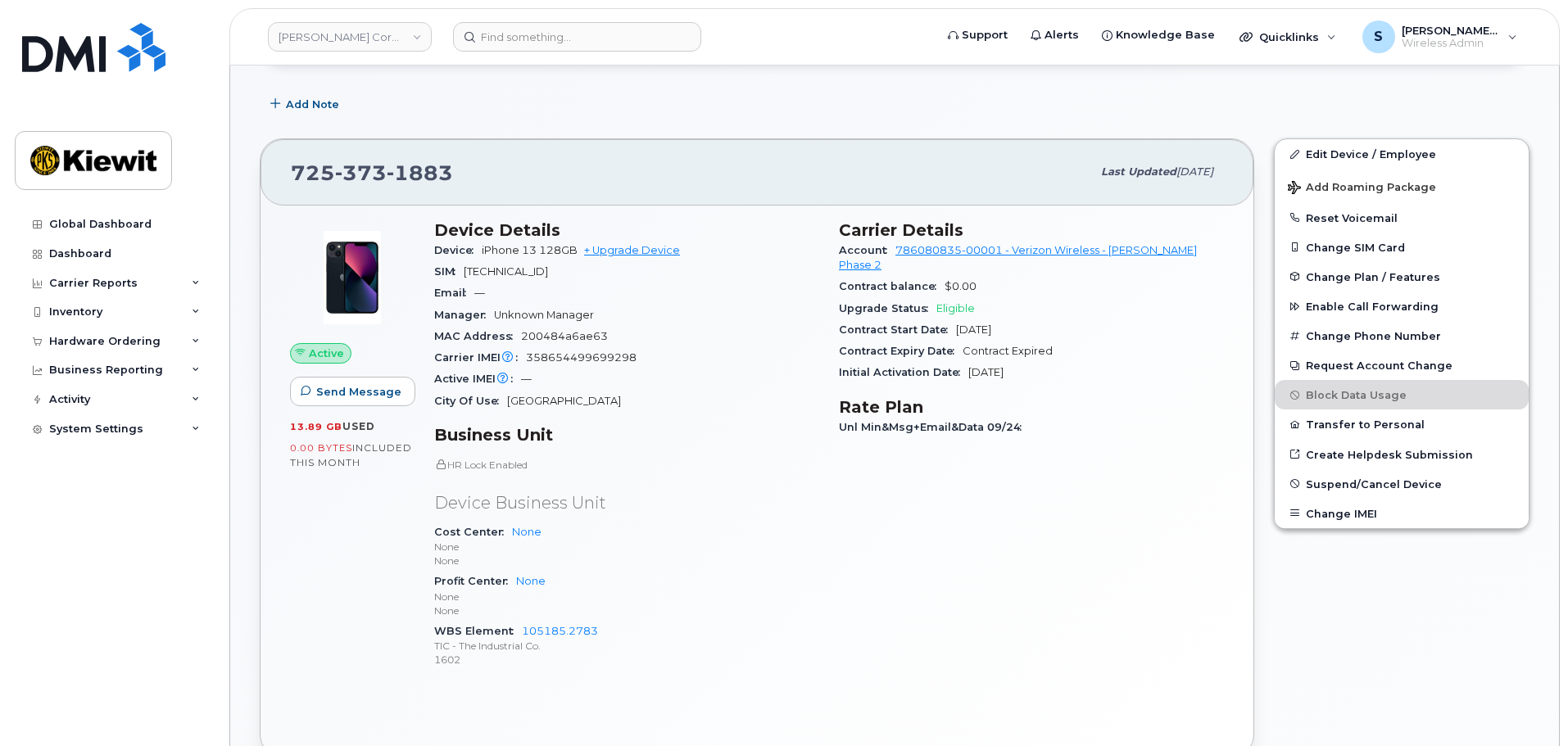
click at [534, 20] on header "[PERSON_NAME] Corporation Support Alerts Knowledge Base Quicklinks Suspend / Ca…" at bounding box center [894, 36] width 1330 height 58
click at [535, 33] on input at bounding box center [577, 37] width 248 height 29
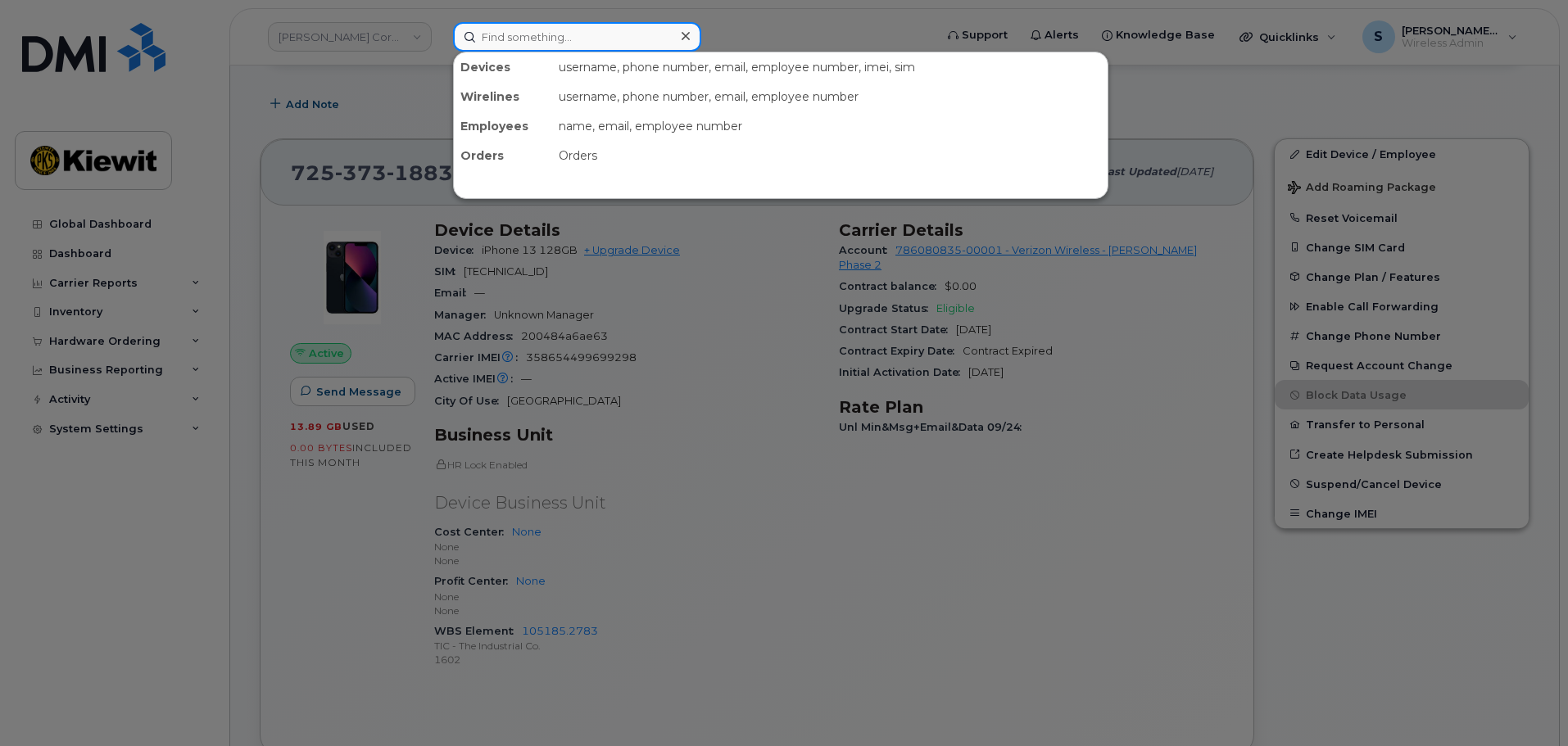
paste input "529351"
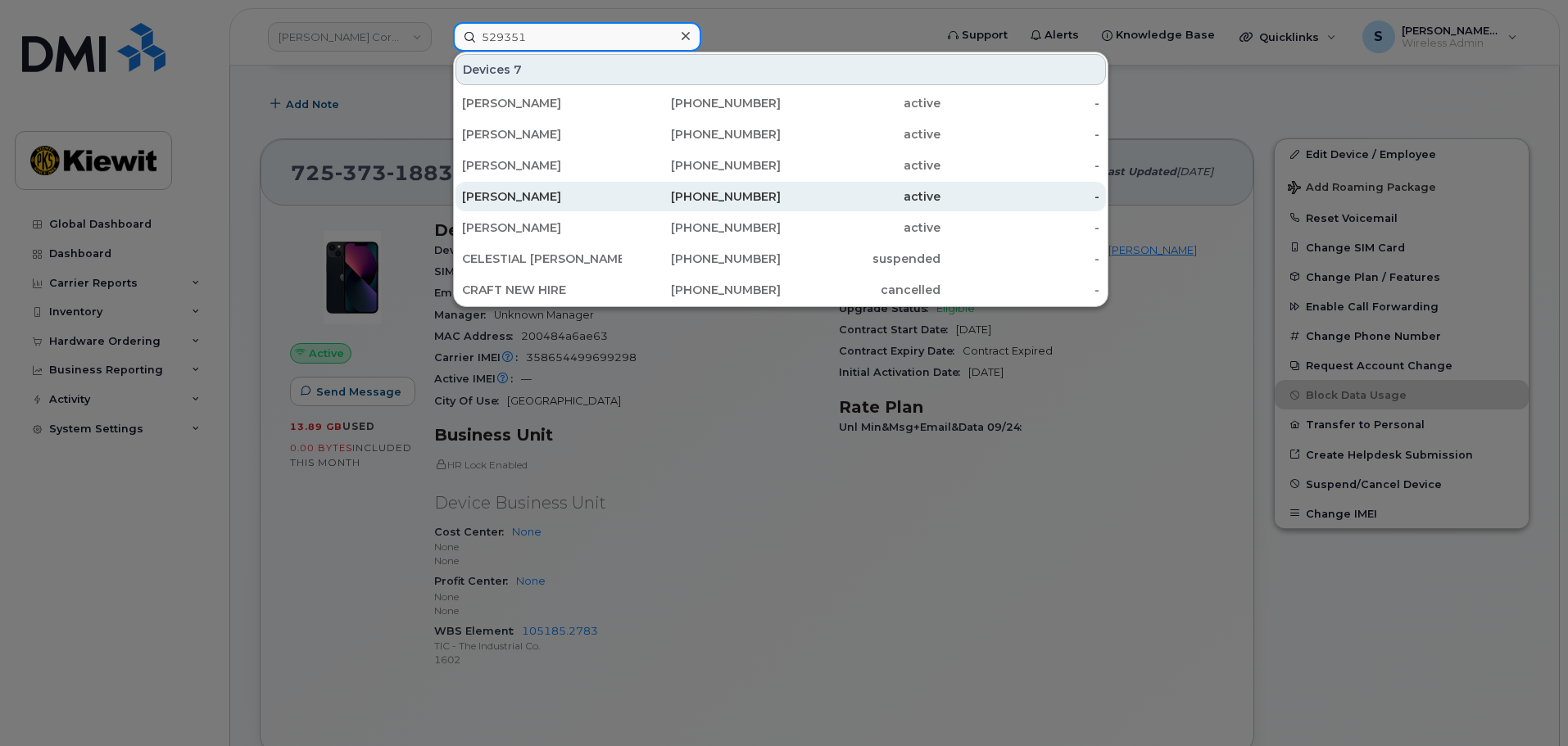
type input "529351"
click at [607, 202] on div "[PERSON_NAME]" at bounding box center [542, 197] width 159 height 17
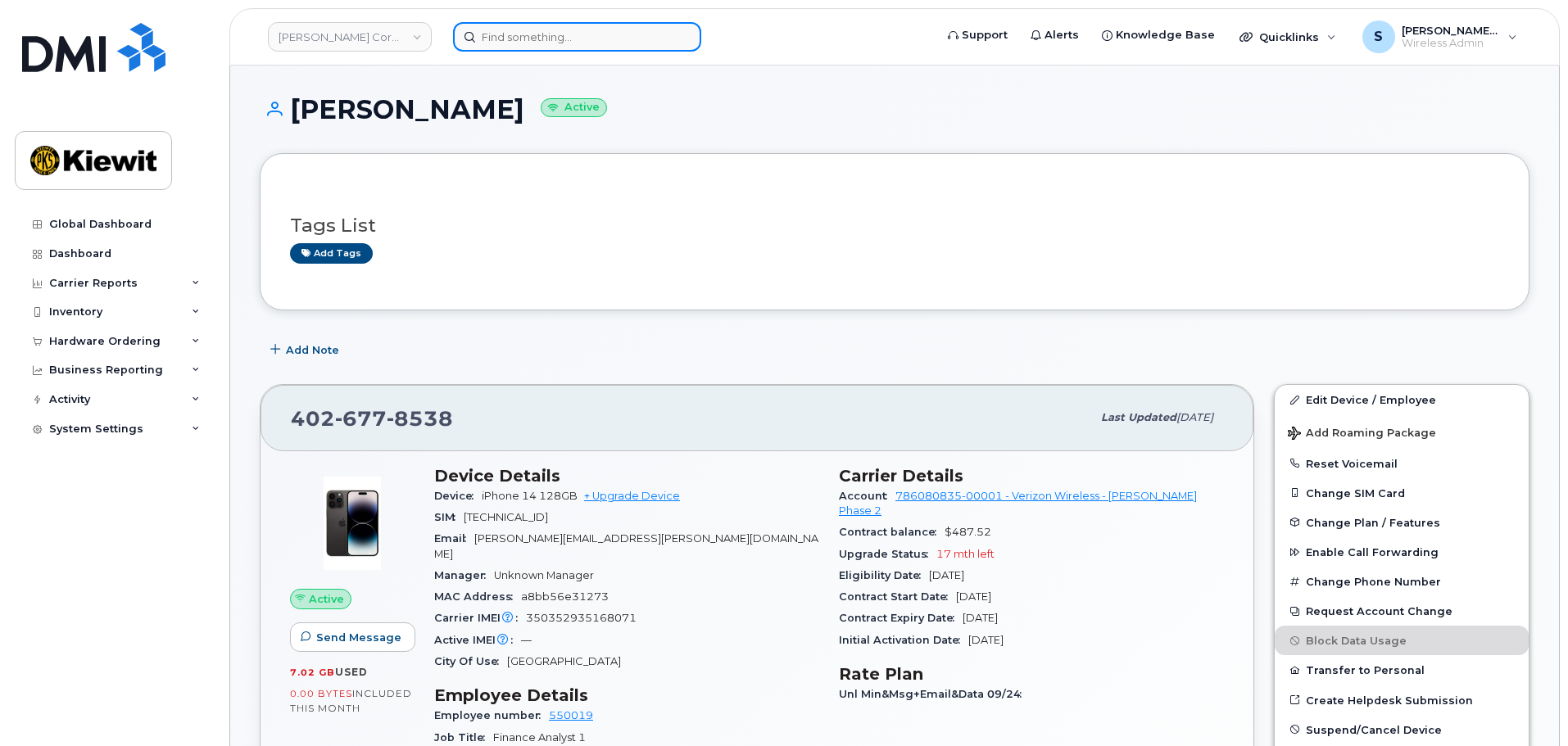
click at [518, 51] on input at bounding box center [577, 37] width 248 height 29
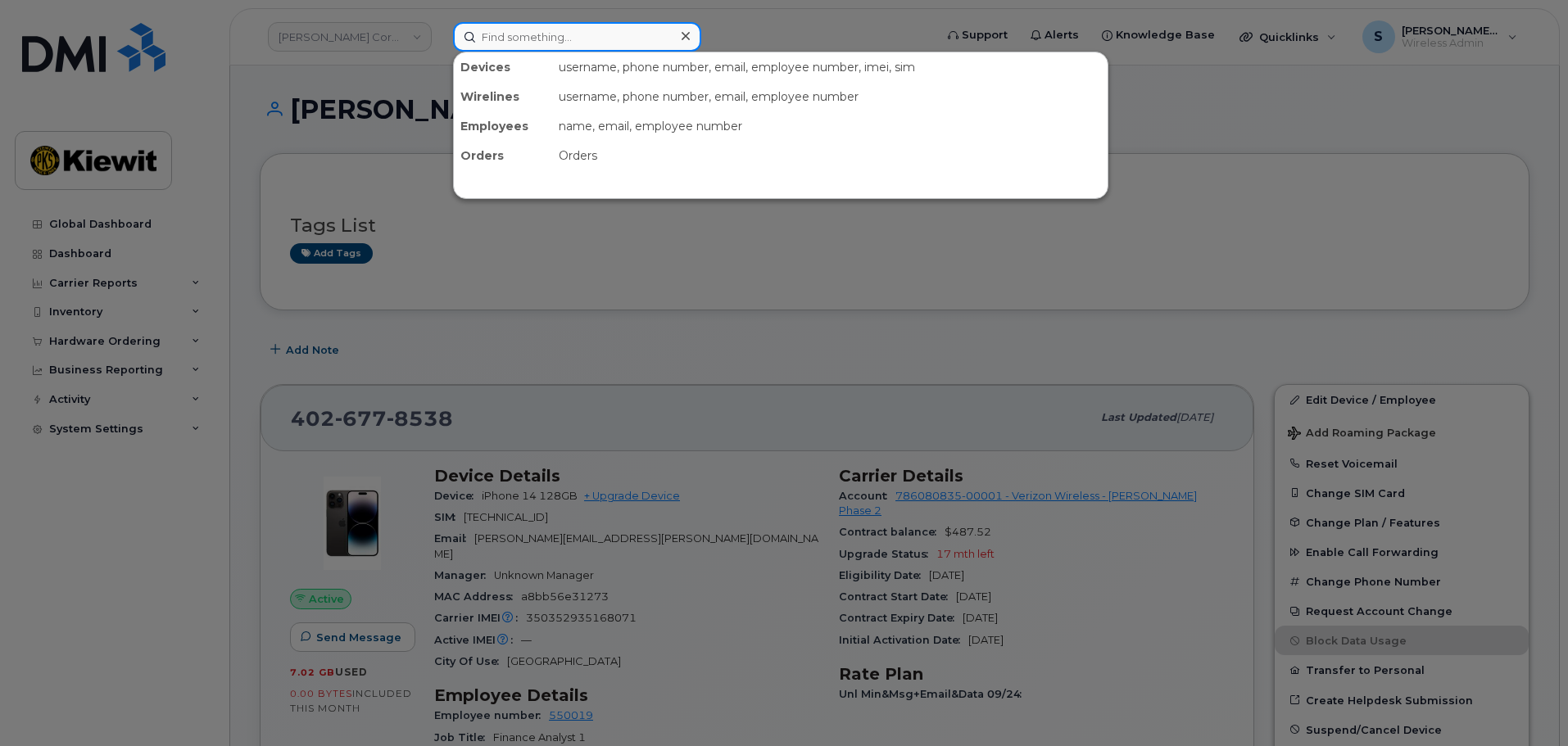
paste input "529351"
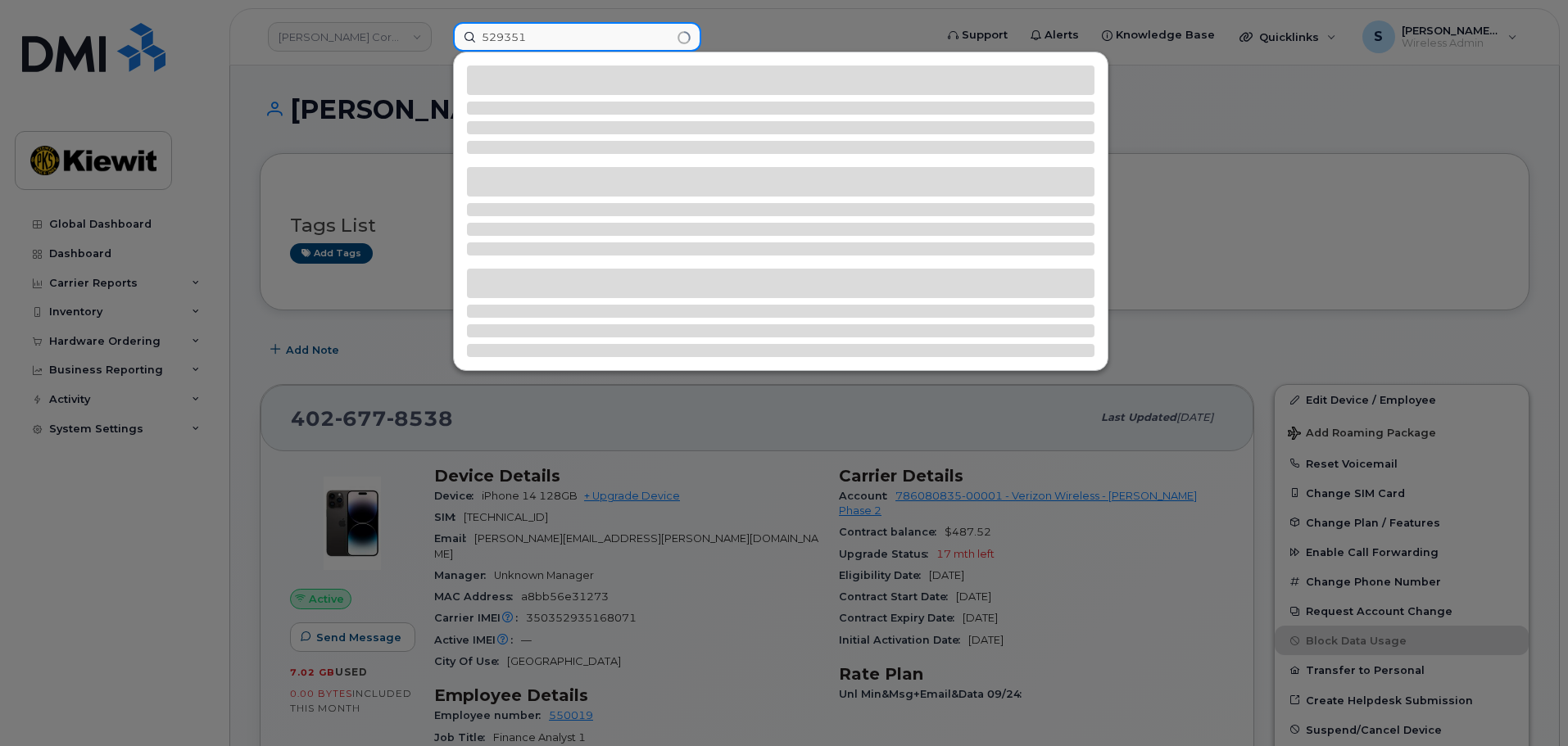
type input "529351"
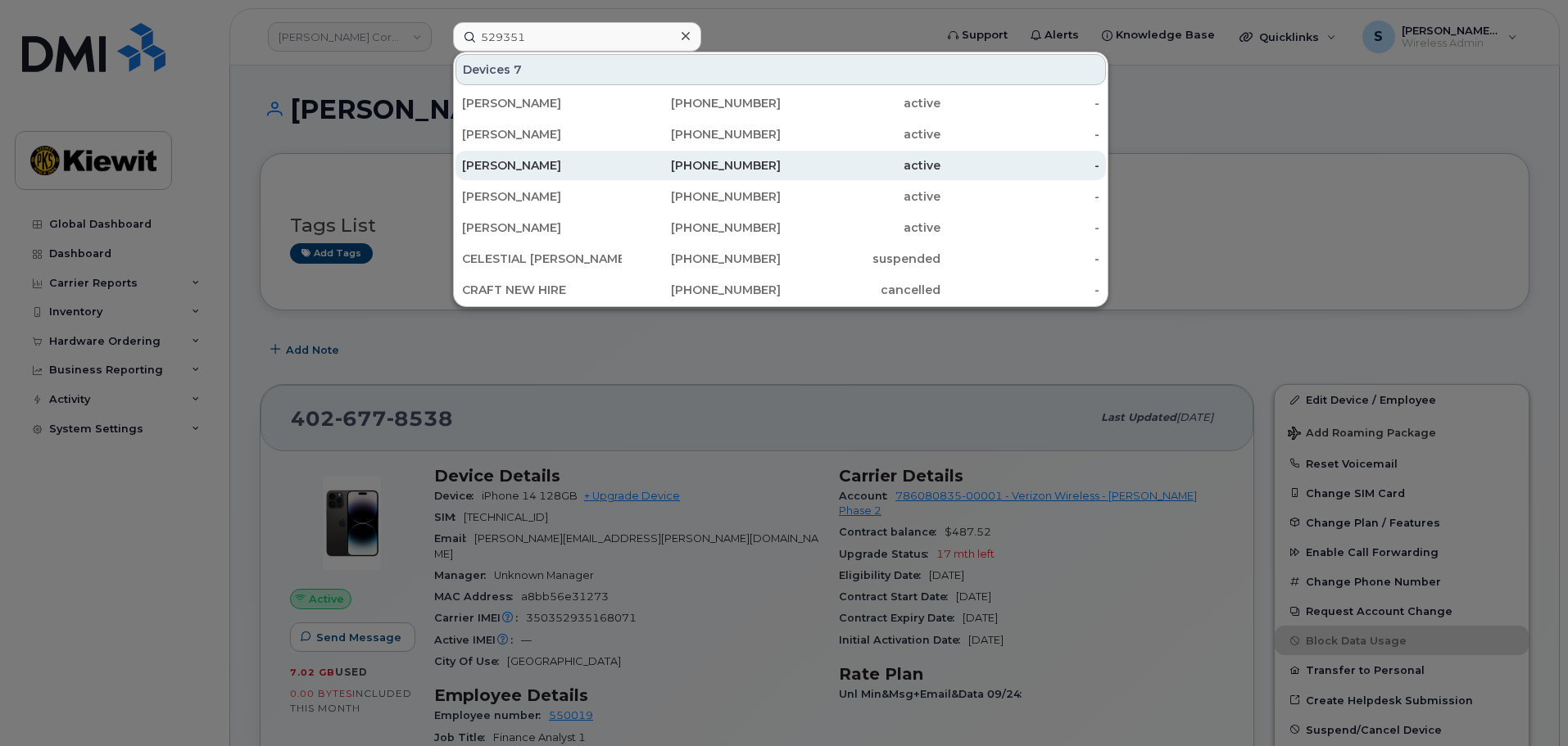
click at [576, 154] on div "[PERSON_NAME]" at bounding box center [542, 165] width 159 height 29
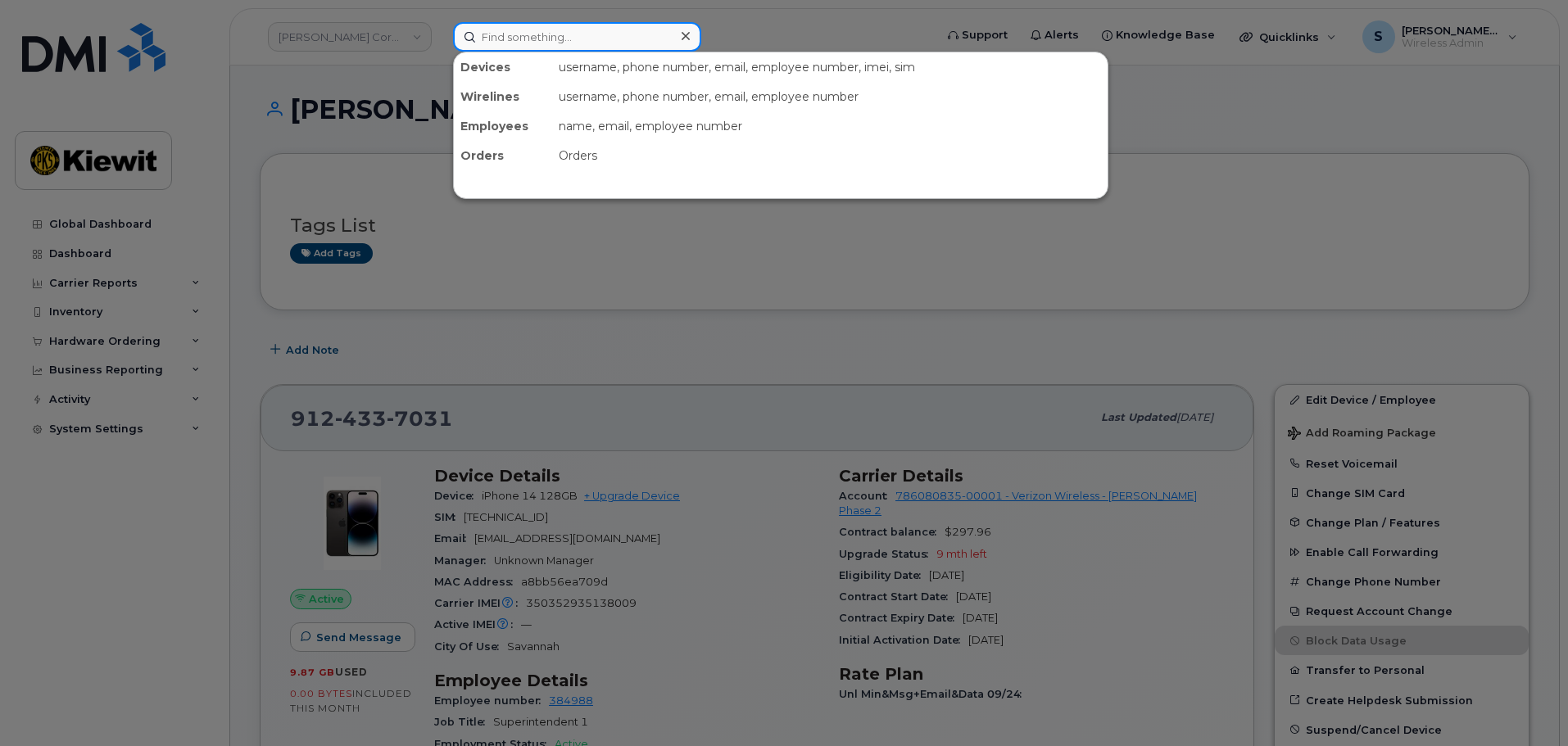
click at [523, 42] on input at bounding box center [577, 37] width 248 height 29
paste input "529351"
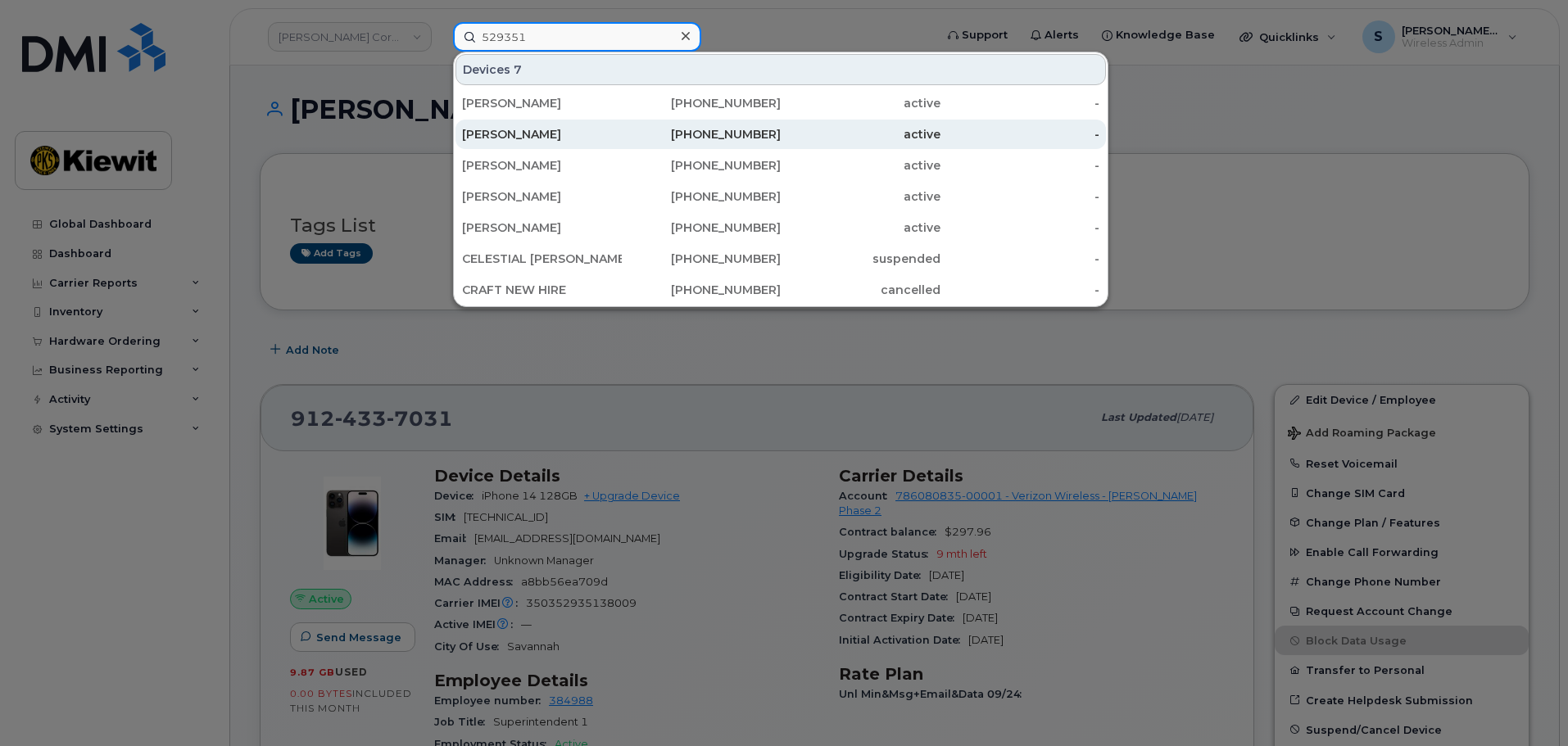
type input "529351"
click at [538, 132] on div "[PERSON_NAME]" at bounding box center [542, 134] width 159 height 17
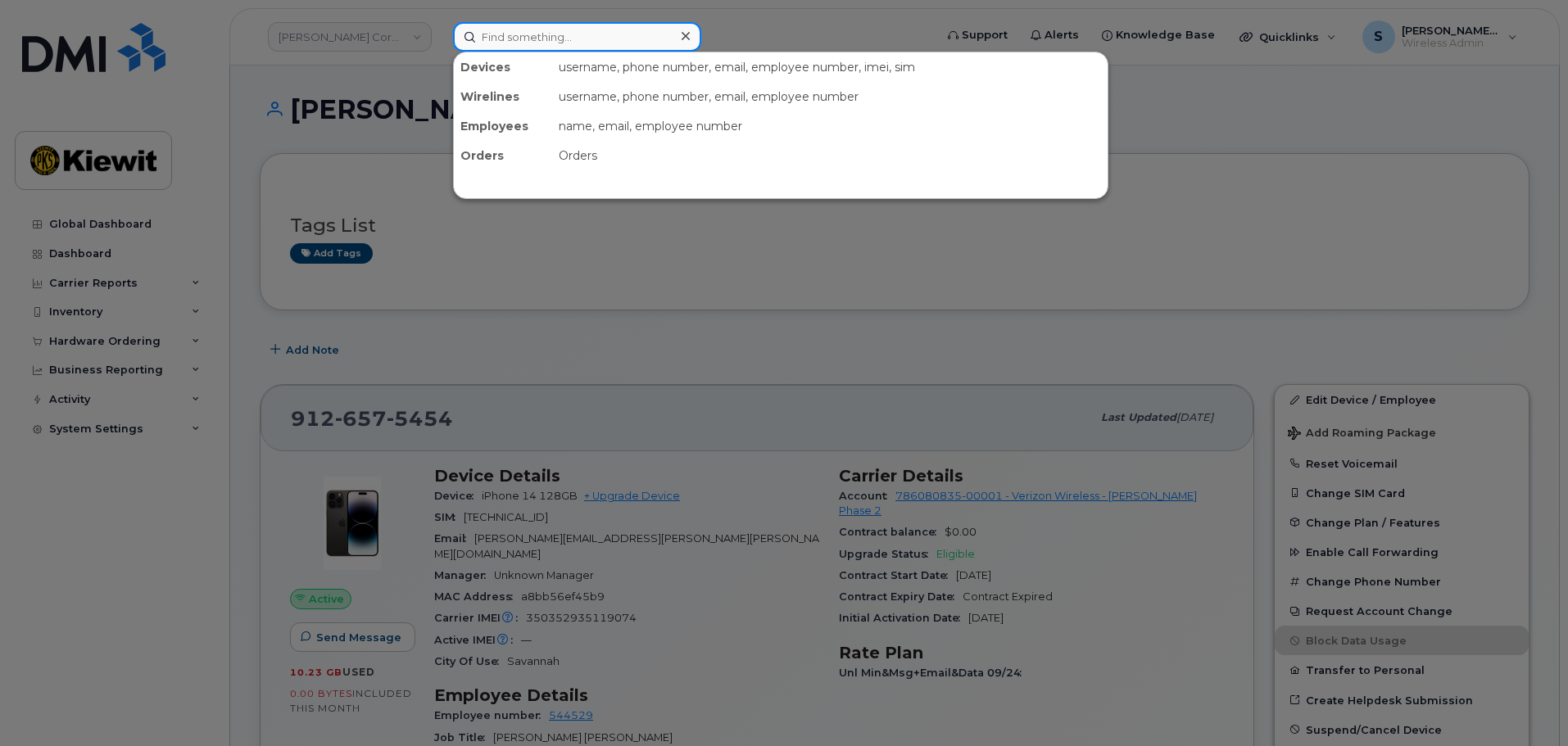
click at [544, 44] on input at bounding box center [577, 37] width 248 height 29
paste input "529351"
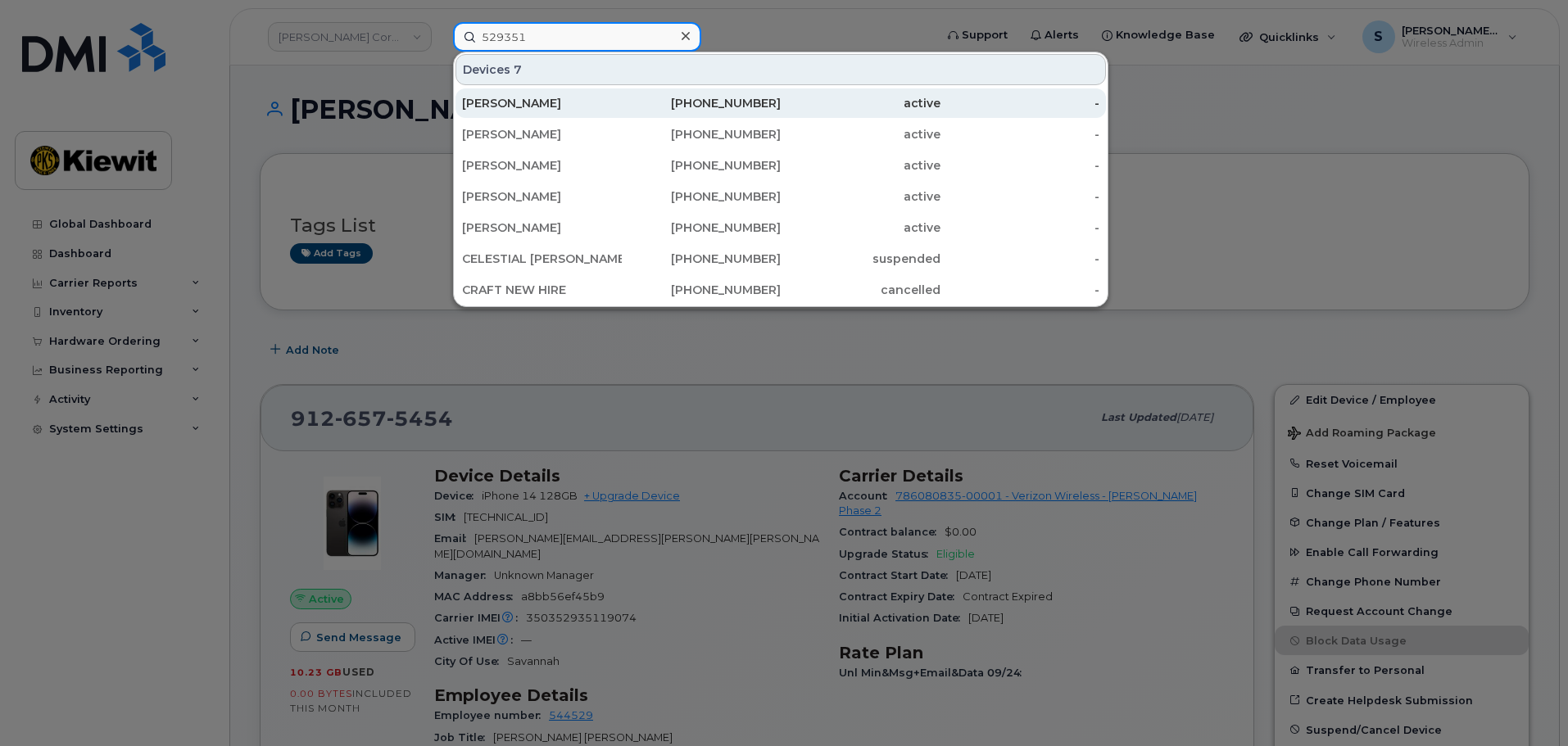
type input "529351"
click at [539, 105] on div "[PERSON_NAME]" at bounding box center [542, 103] width 159 height 17
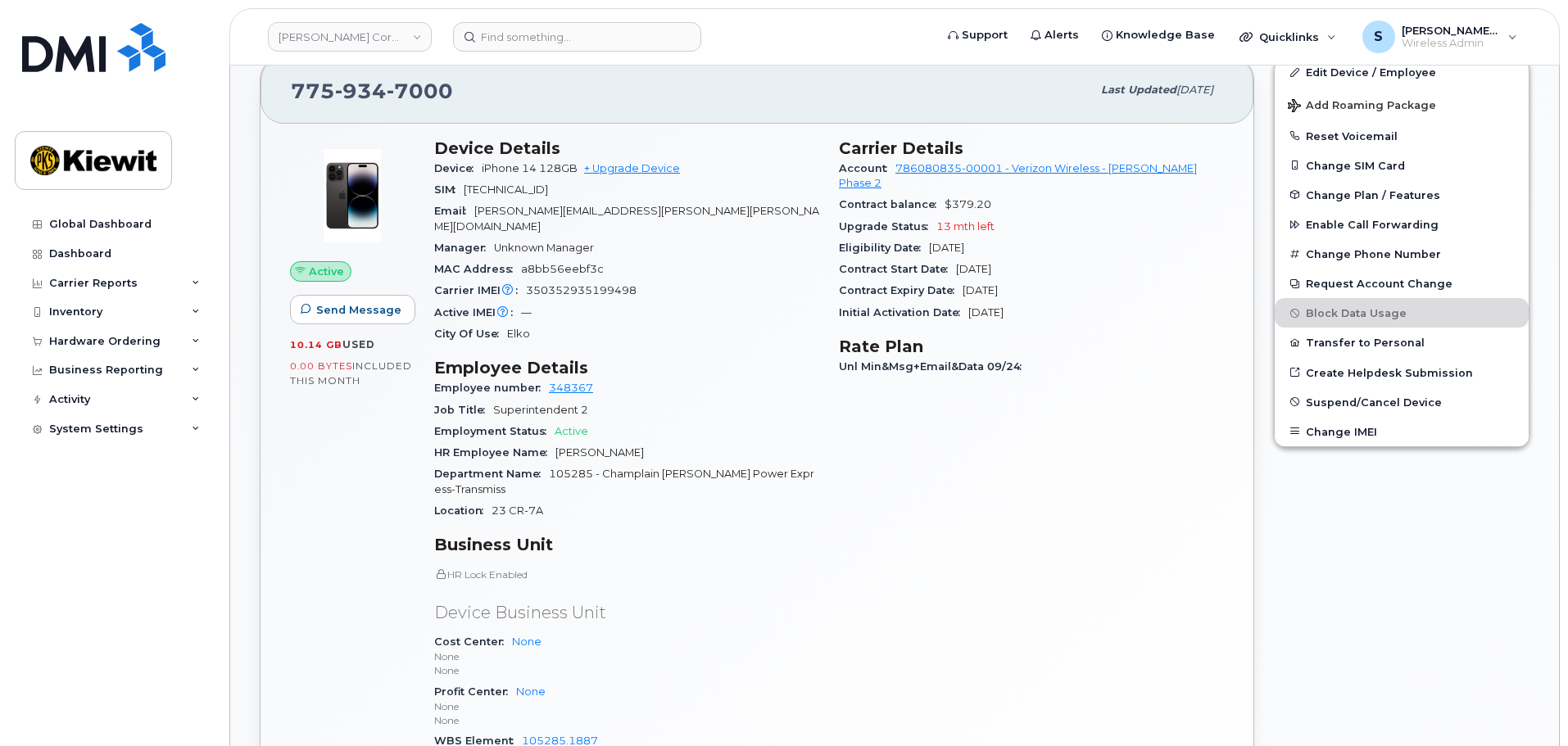
scroll to position [549, 0]
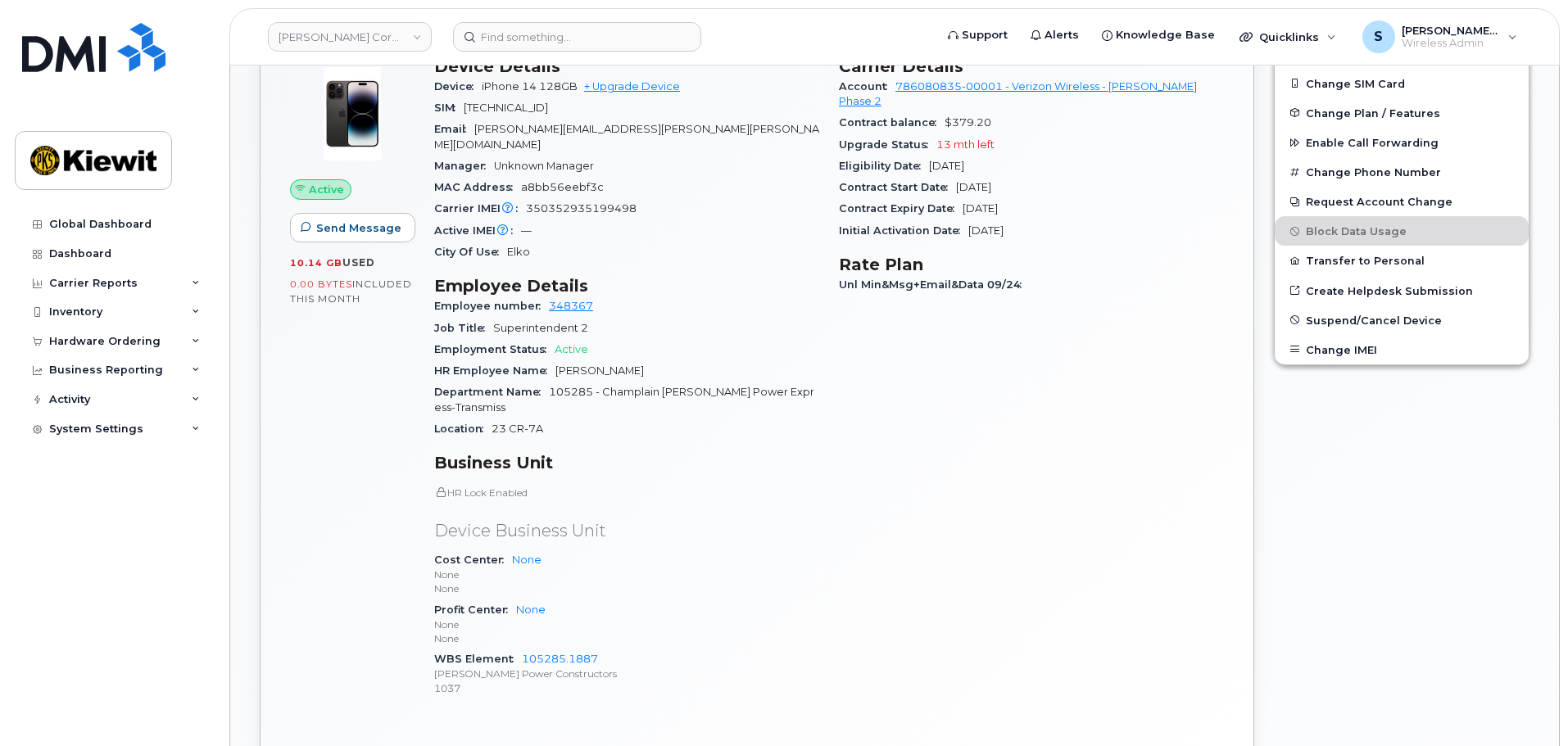
click at [620, 52] on header "[PERSON_NAME] Corporation Support Alerts Knowledge Base Quicklinks Suspend / Ca…" at bounding box center [894, 36] width 1330 height 58
click at [609, 40] on input at bounding box center [577, 37] width 248 height 29
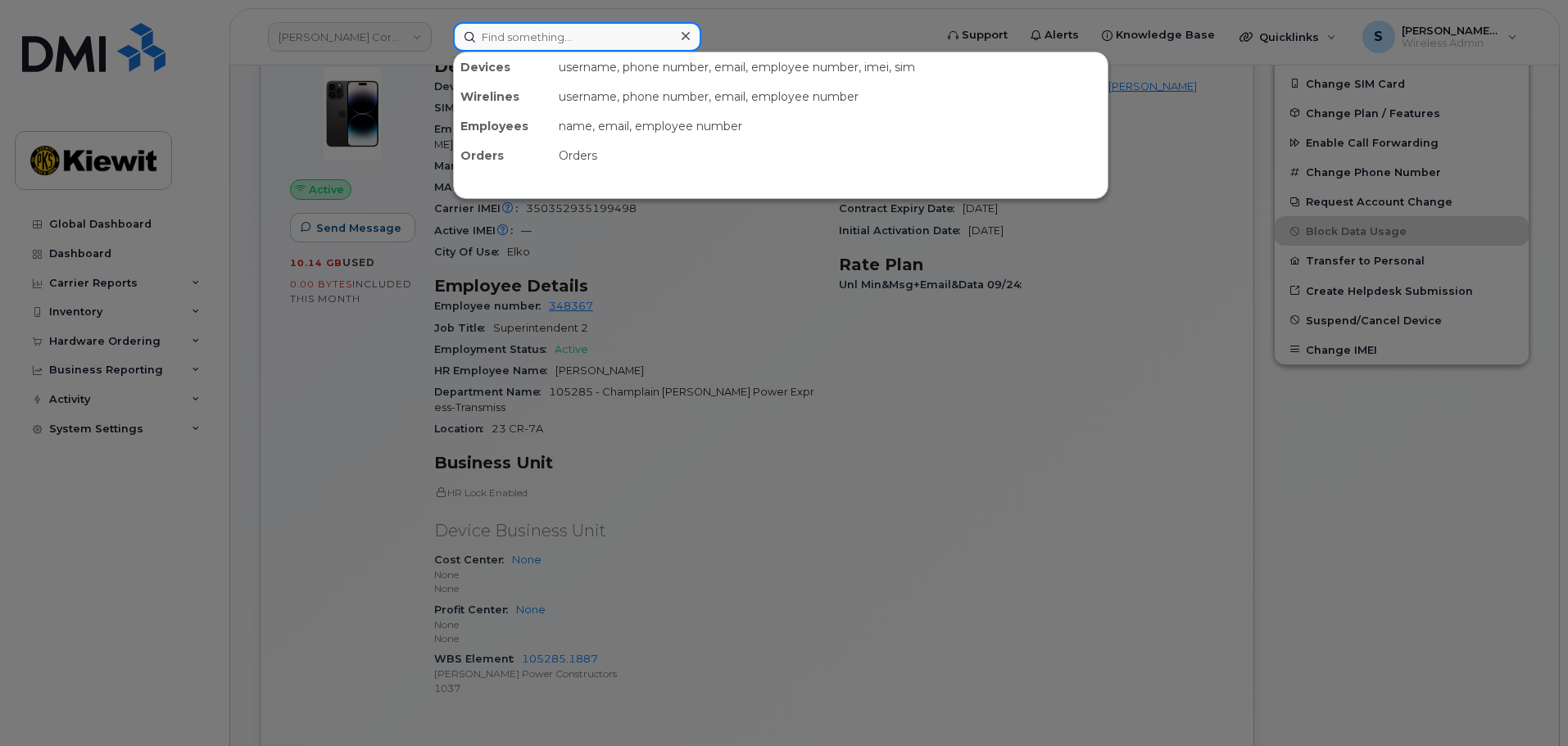
paste input "5"
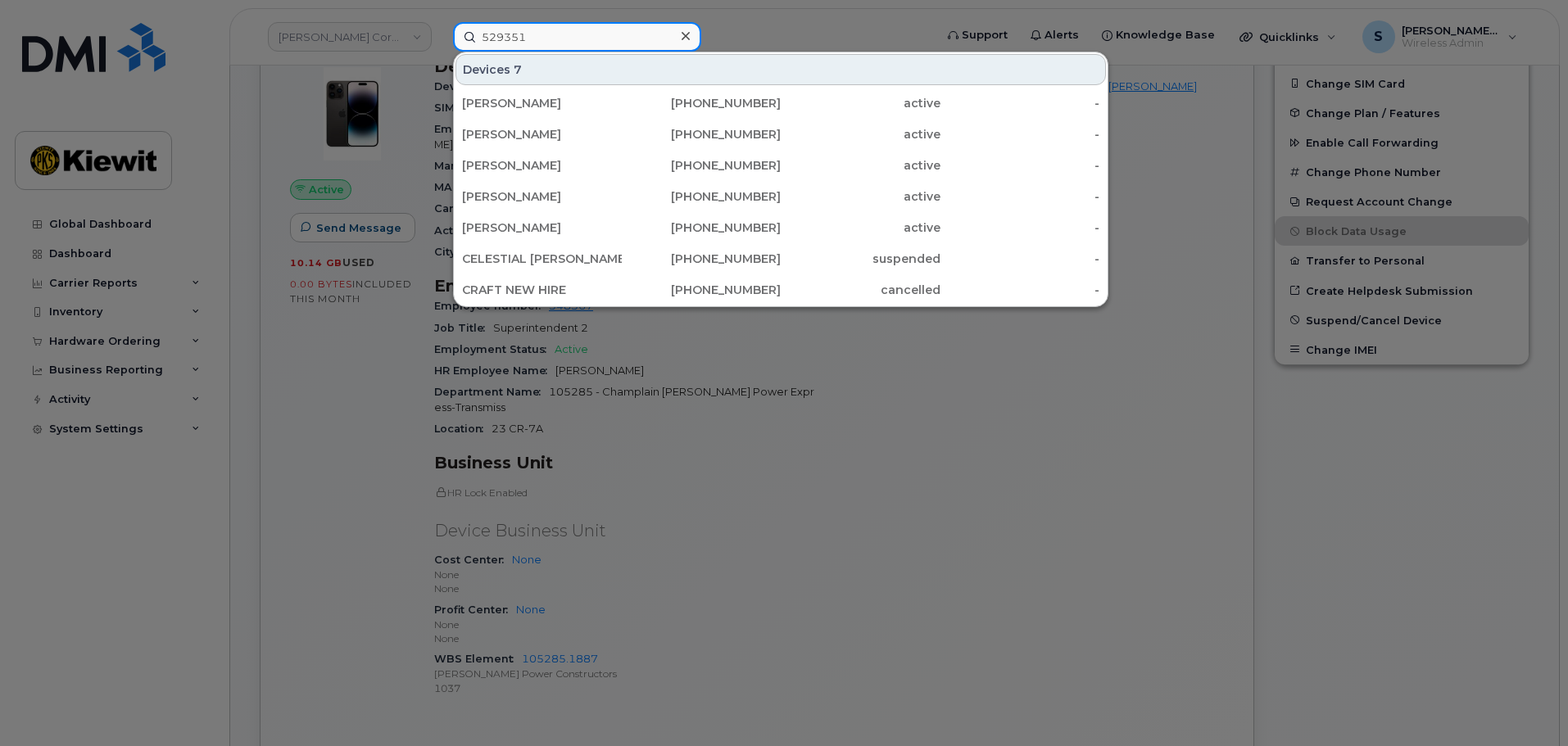
type input "529351"
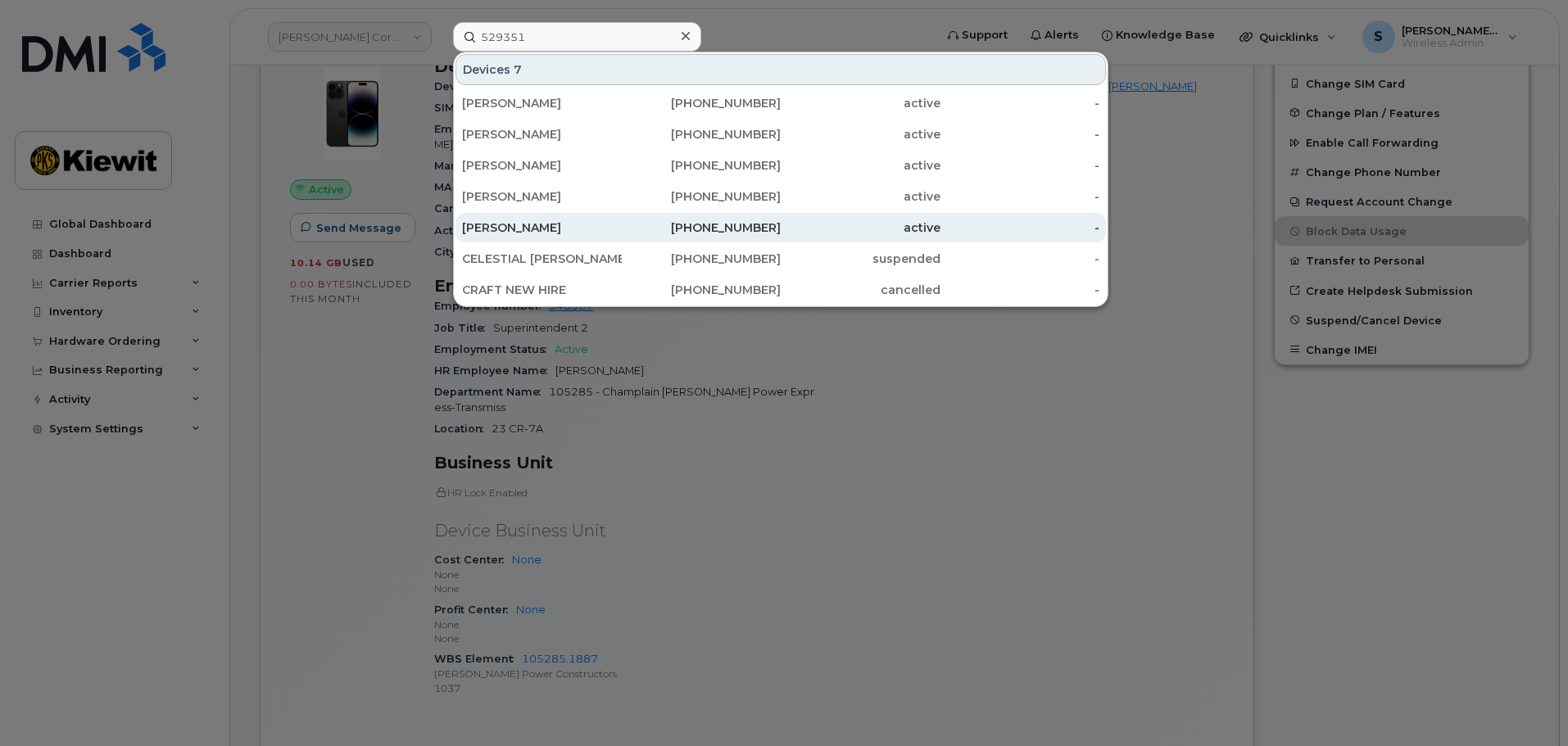
click at [589, 235] on div "[PERSON_NAME]" at bounding box center [542, 228] width 159 height 17
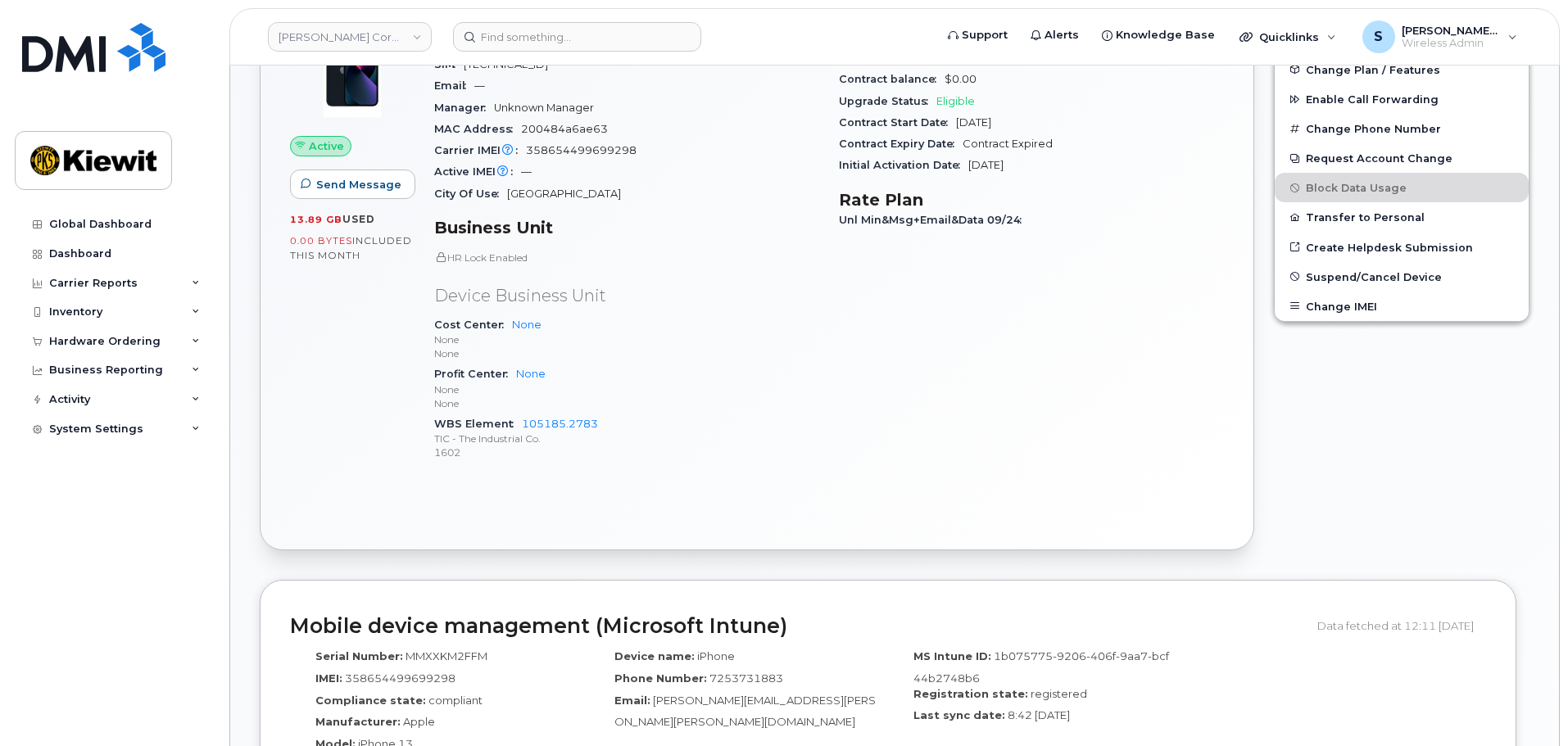
scroll to position [43, 0]
